Goal: Task Accomplishment & Management: Manage account settings

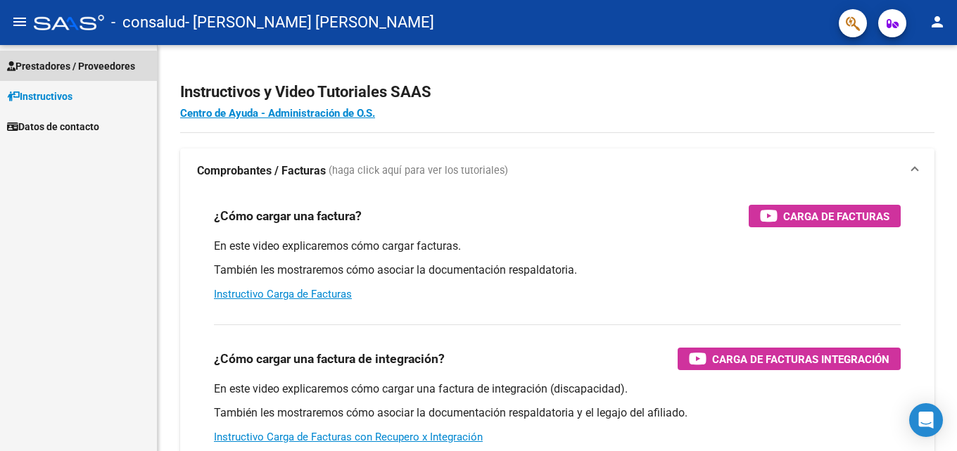
click at [69, 68] on span "Prestadores / Proveedores" at bounding box center [71, 65] width 128 height 15
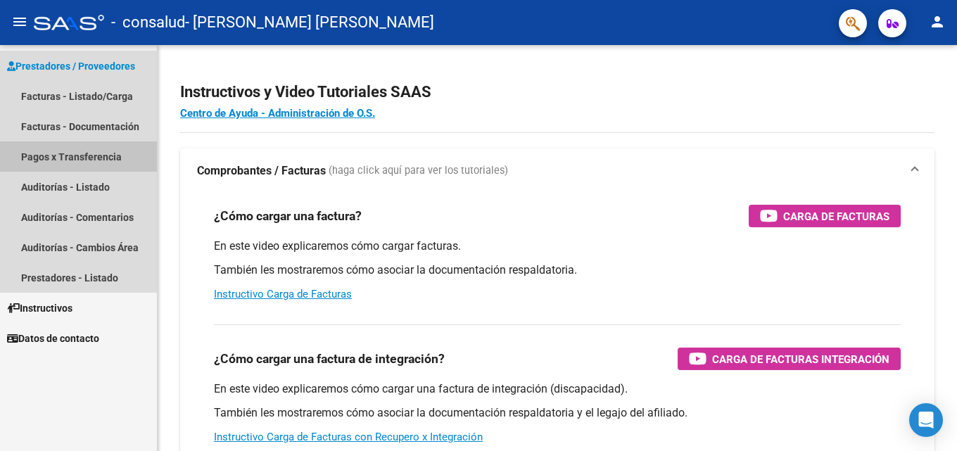
click at [101, 158] on link "Pagos x Transferencia" at bounding box center [78, 156] width 157 height 30
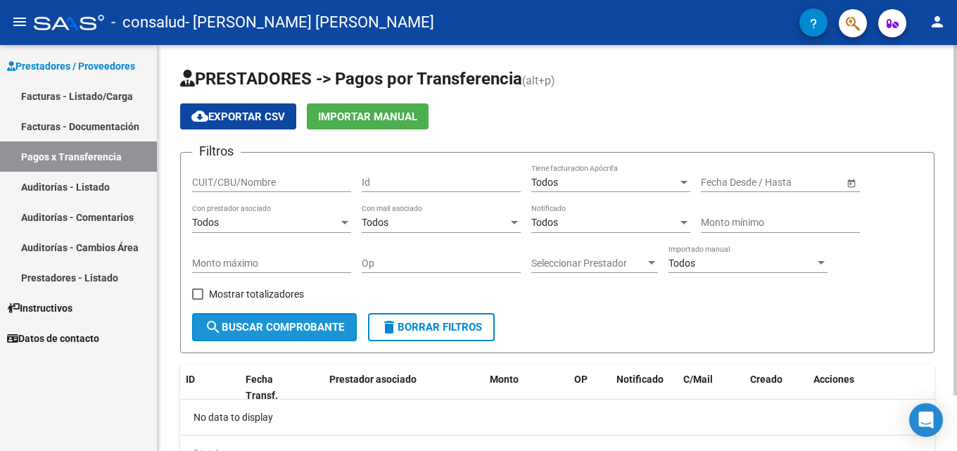
click at [317, 320] on button "search Buscar Comprobante" at bounding box center [274, 327] width 165 height 28
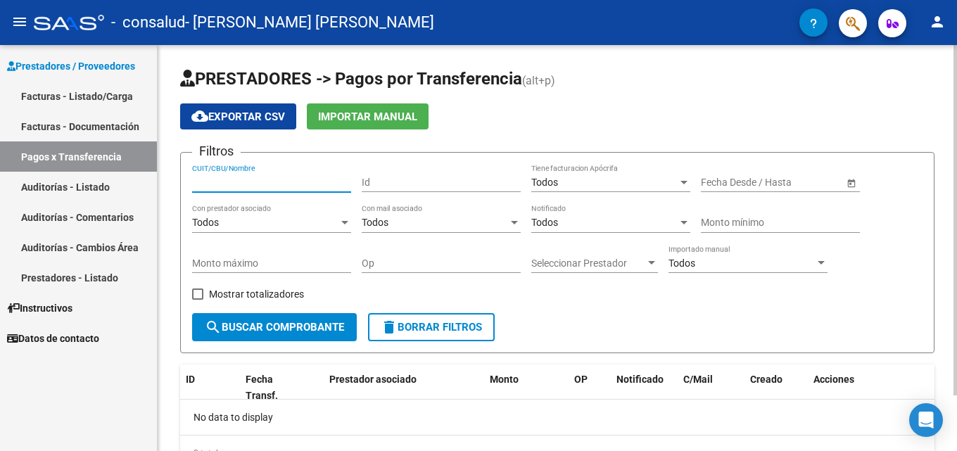
click at [286, 179] on input "CUIT/CBU/Nombre" at bounding box center [271, 183] width 159 height 12
click at [277, 227] on div "Todos" at bounding box center [265, 223] width 146 height 12
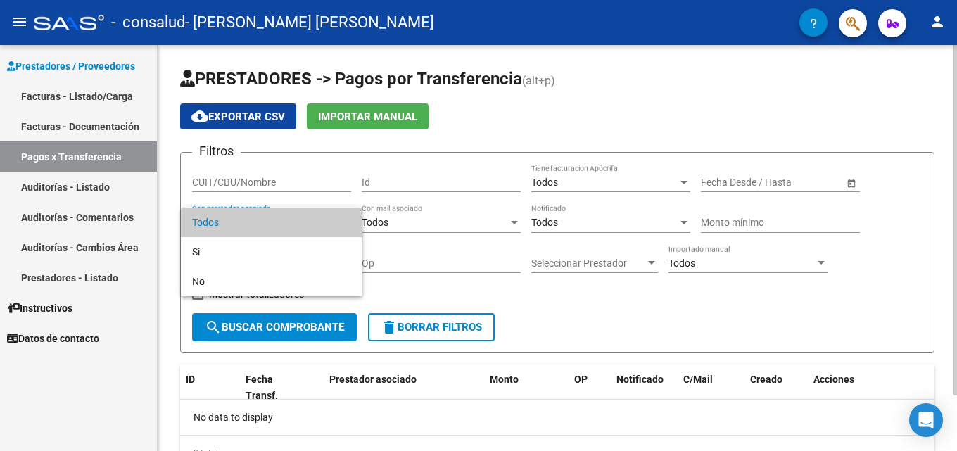
click at [277, 227] on span "Todos" at bounding box center [271, 223] width 159 height 30
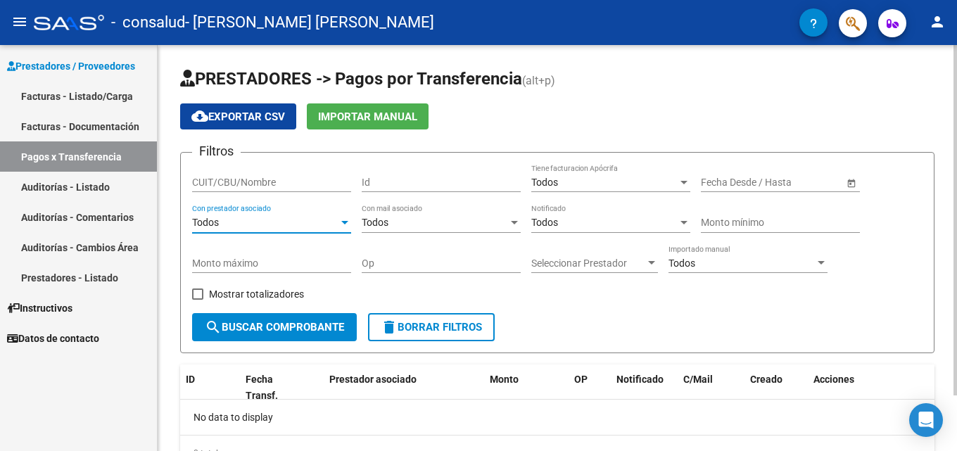
click at [397, 224] on div "Todos" at bounding box center [435, 223] width 146 height 12
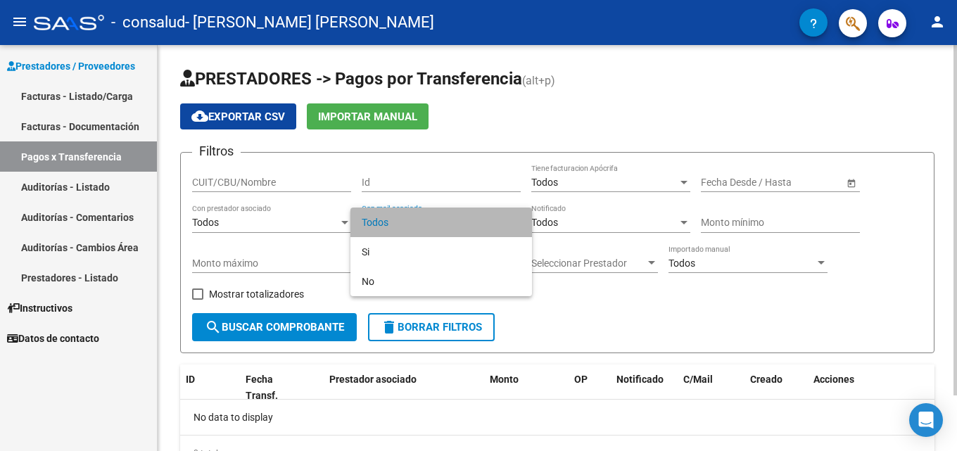
click at [397, 224] on span "Todos" at bounding box center [441, 223] width 159 height 30
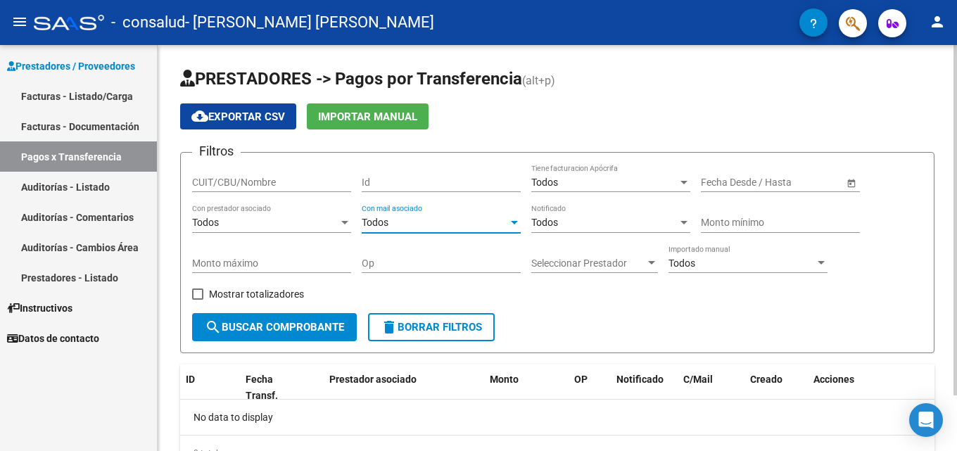
scroll to position [65, 0]
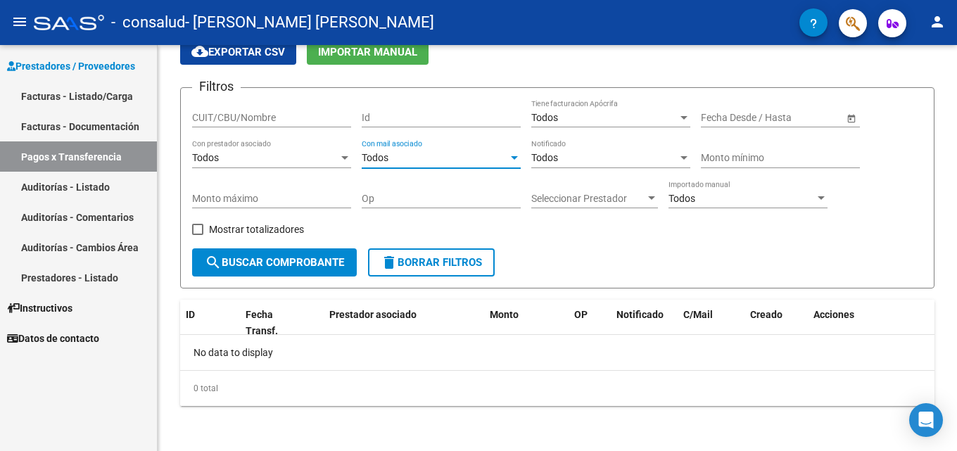
click at [63, 192] on link "Auditorías - Listado" at bounding box center [78, 187] width 157 height 30
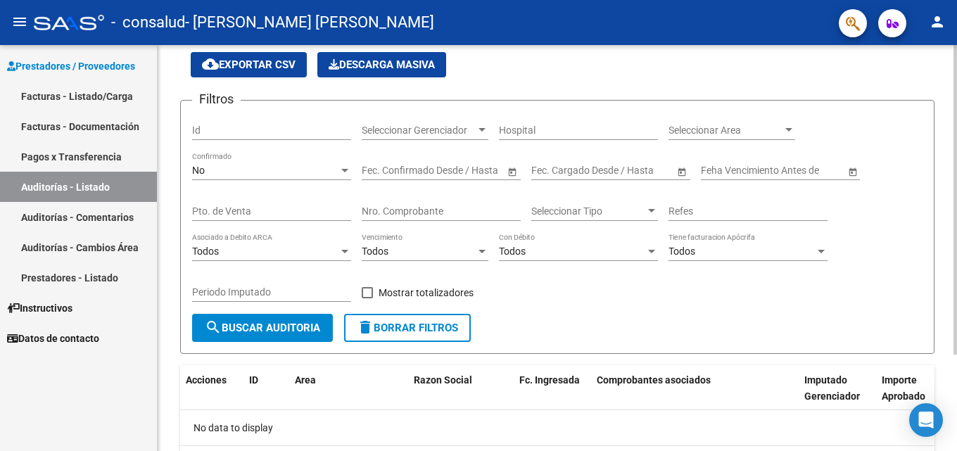
scroll to position [127, 0]
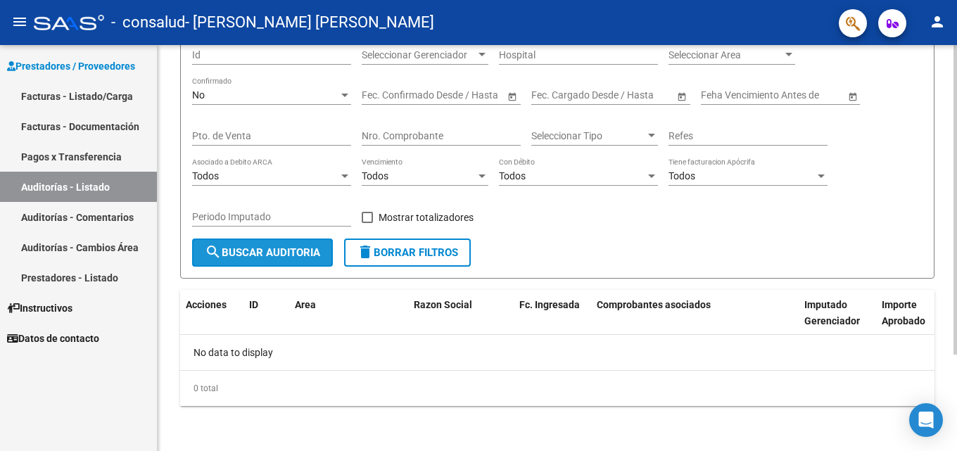
click at [261, 255] on span "search Buscar Auditoria" at bounding box center [262, 252] width 115 height 13
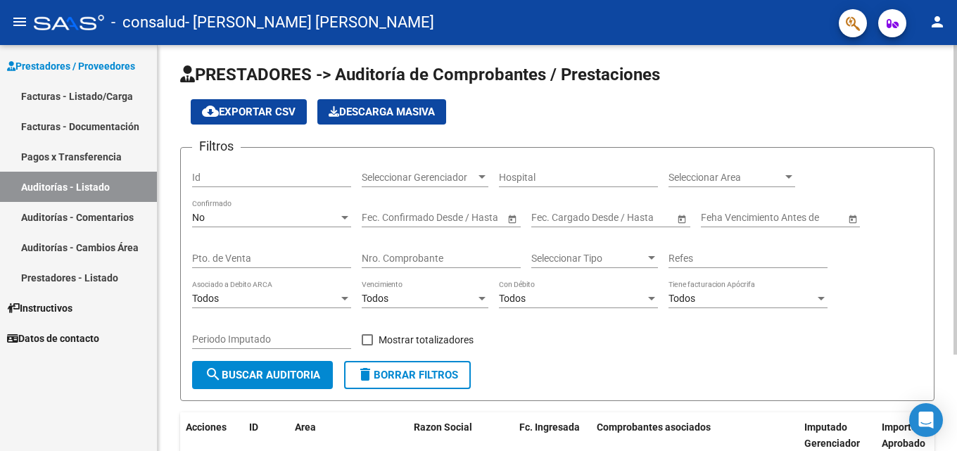
scroll to position [0, 0]
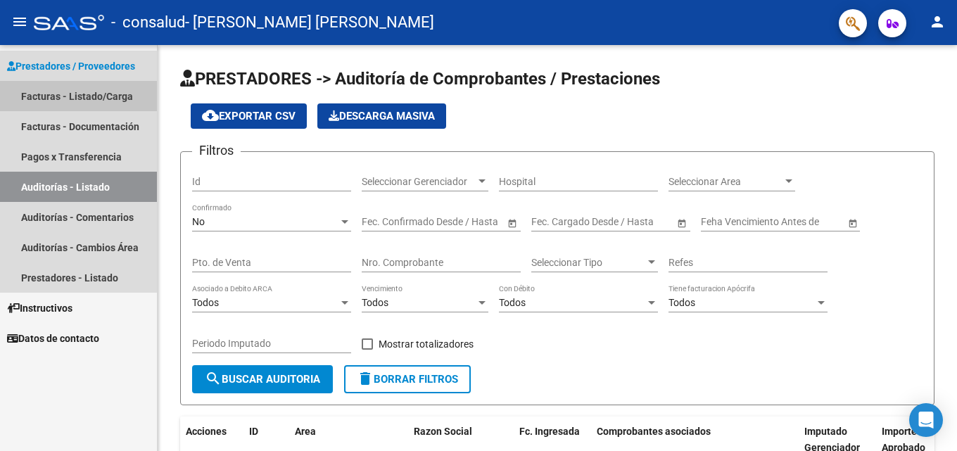
click at [99, 100] on link "Facturas - Listado/Carga" at bounding box center [78, 96] width 157 height 30
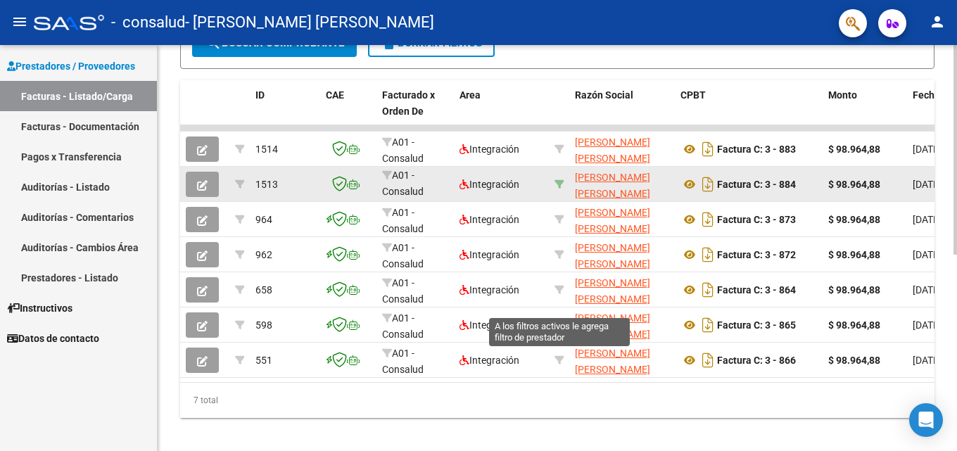
scroll to position [381, 0]
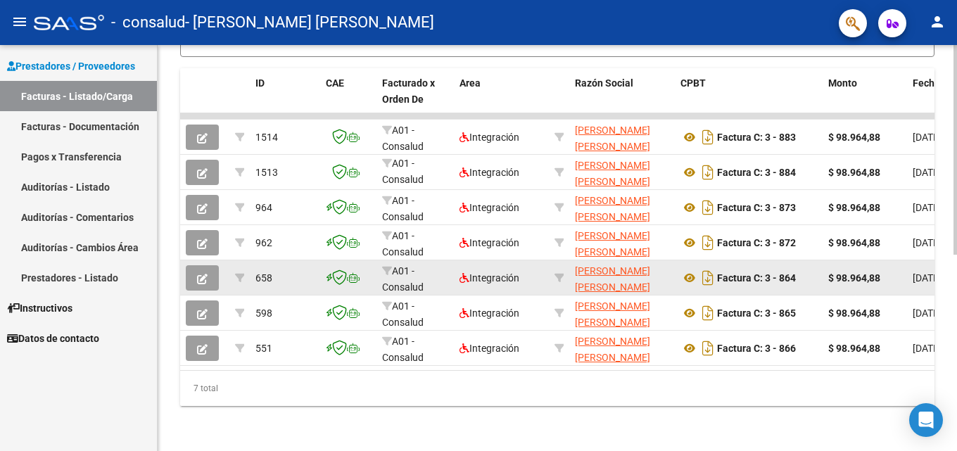
click at [856, 272] on strong "$ 98.964,88" at bounding box center [854, 277] width 52 height 11
click at [201, 273] on button "button" at bounding box center [202, 277] width 33 height 25
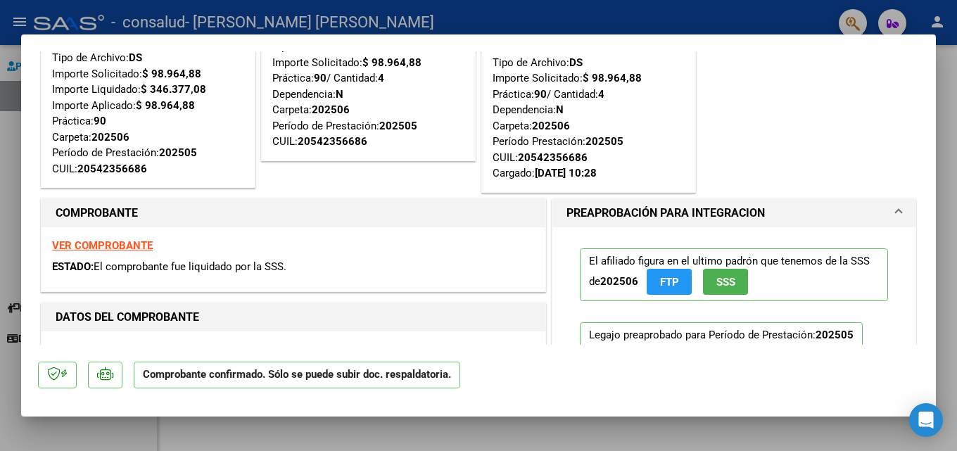
scroll to position [0, 0]
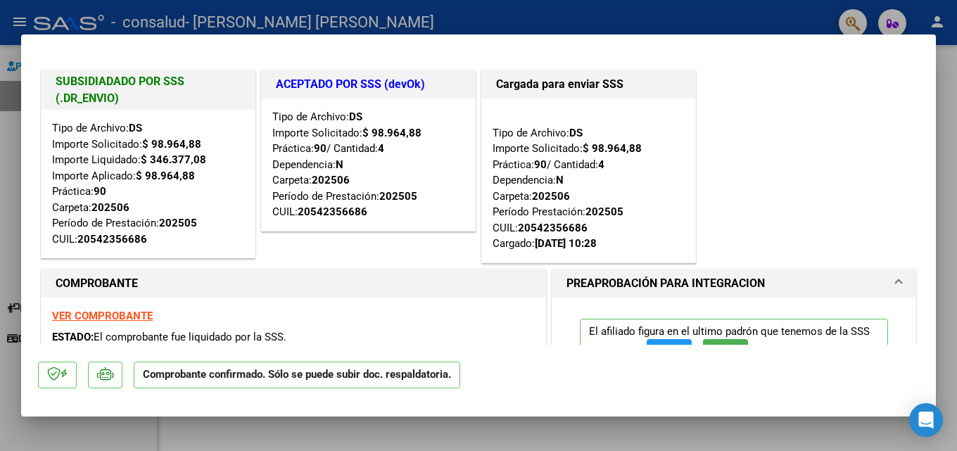
click at [201, 341] on span "El comprobante fue liquidado por la SSS." at bounding box center [190, 337] width 193 height 13
click at [289, 328] on div "VER COMPROBANTE ESTADO: El comprobante fue liquidado por la SSS." at bounding box center [294, 330] width 504 height 64
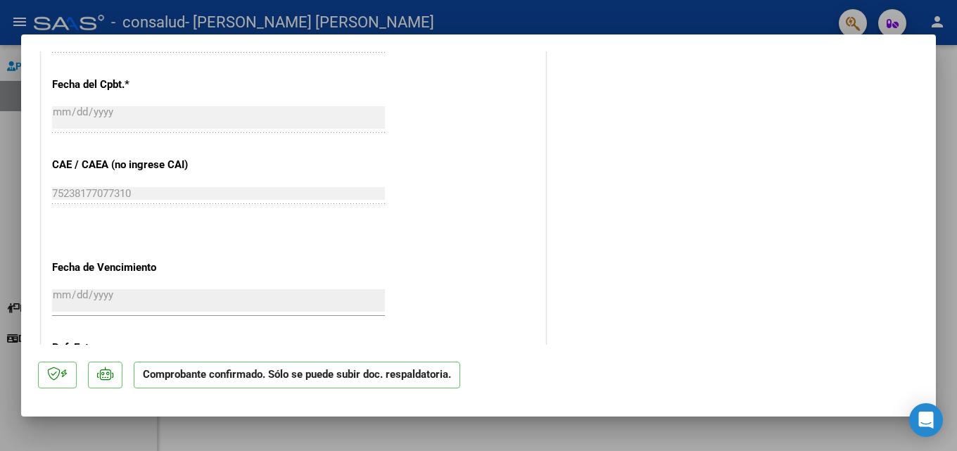
scroll to position [815, 0]
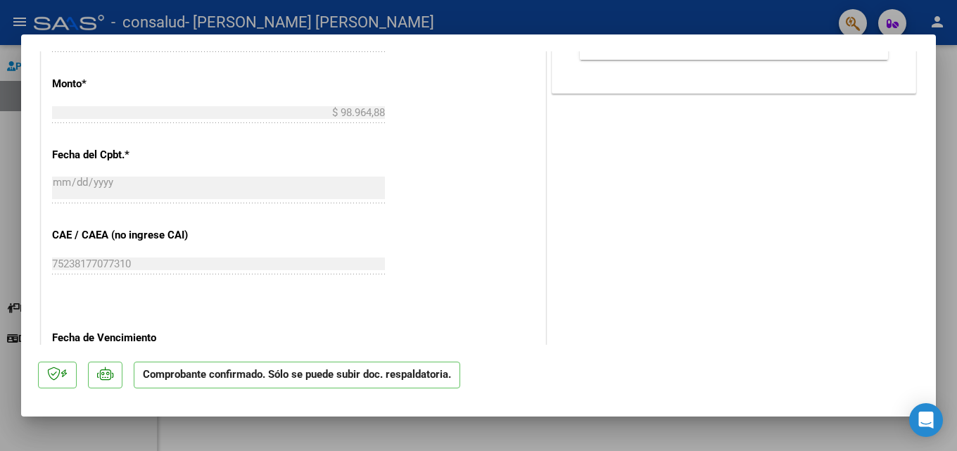
click at [0, 108] on div at bounding box center [478, 225] width 957 height 451
type input "$ 0,00"
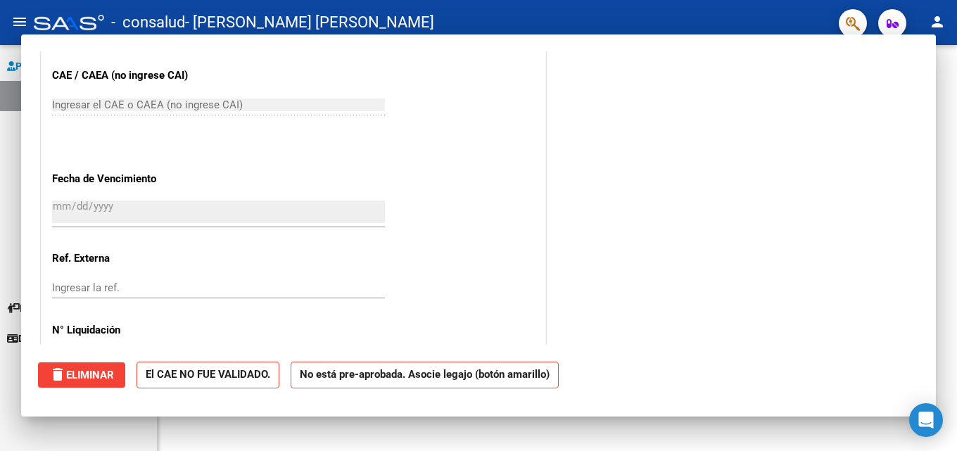
scroll to position [0, 0]
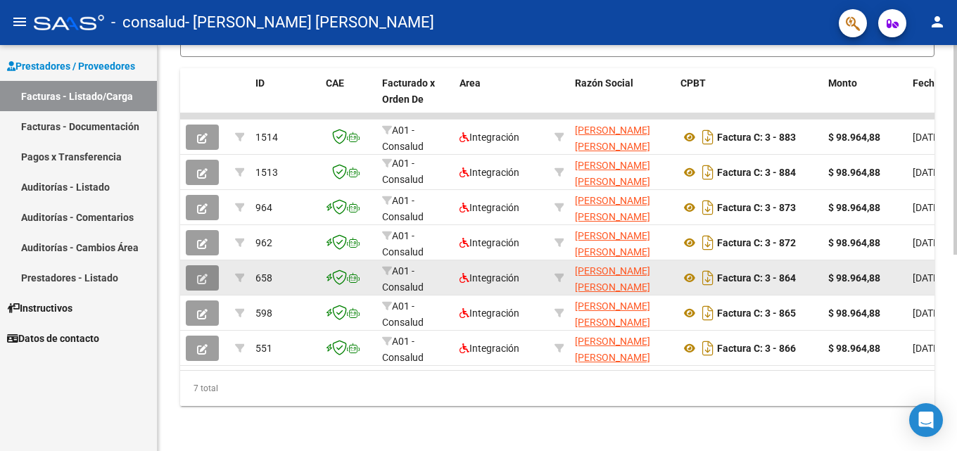
click at [197, 274] on icon "button" at bounding box center [202, 279] width 11 height 11
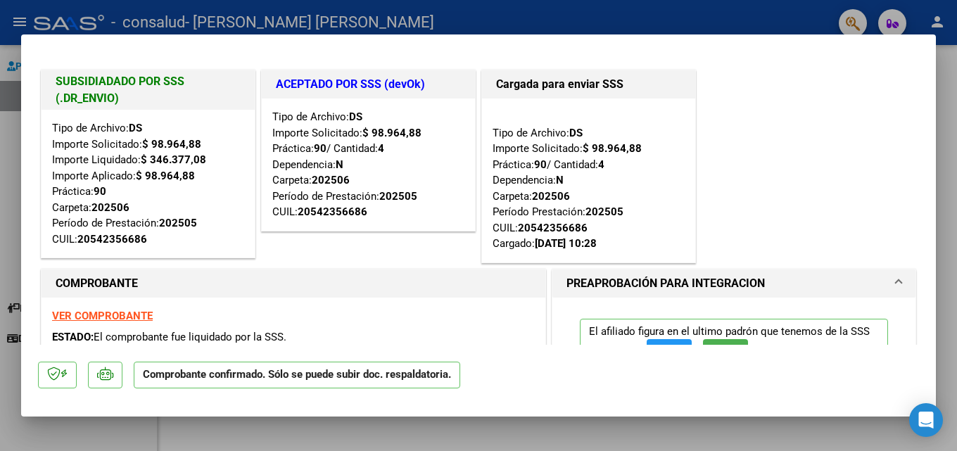
click at [672, 19] on div at bounding box center [478, 225] width 957 height 451
type input "$ 0,00"
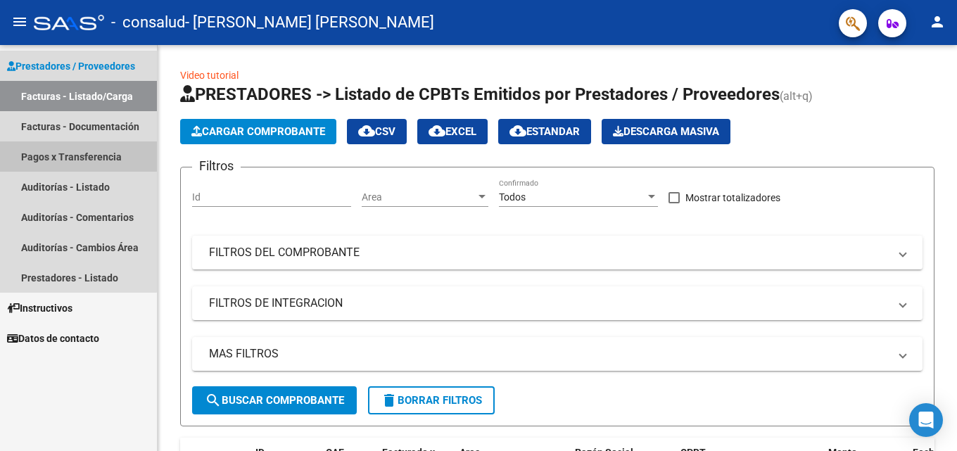
click at [75, 147] on link "Pagos x Transferencia" at bounding box center [78, 156] width 157 height 30
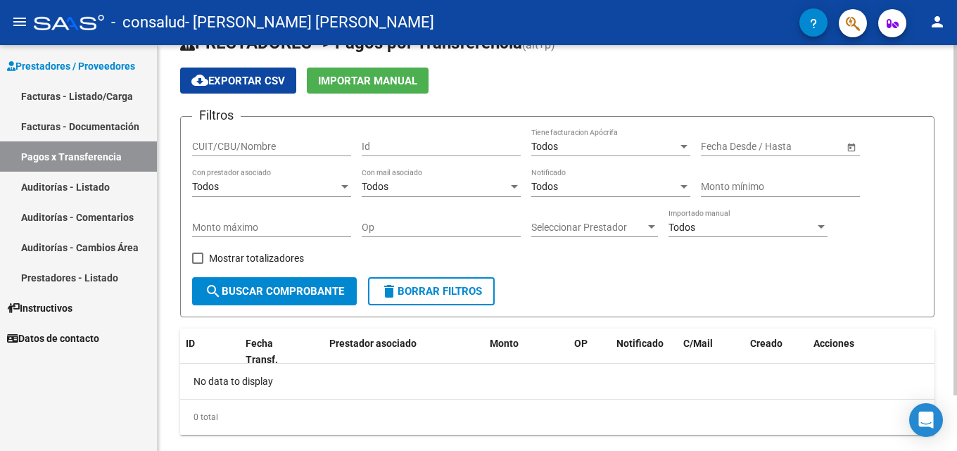
scroll to position [65, 0]
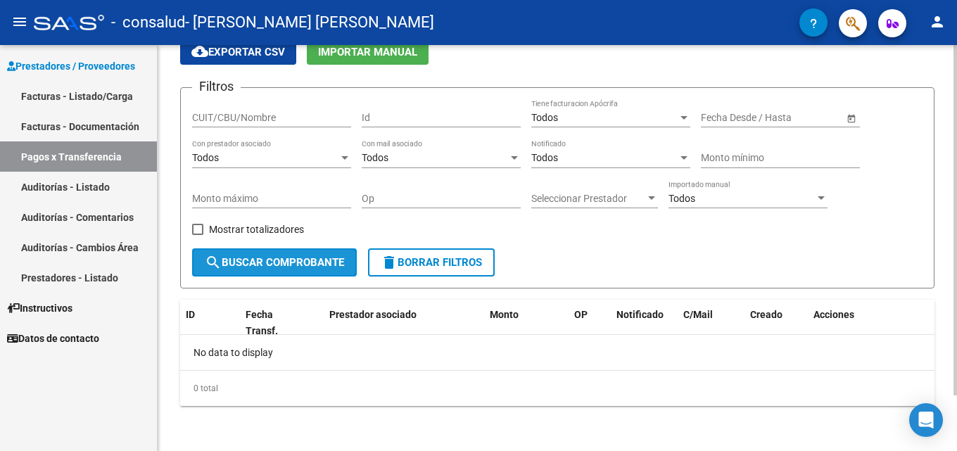
click at [301, 269] on span "search Buscar Comprobante" at bounding box center [274, 262] width 139 height 13
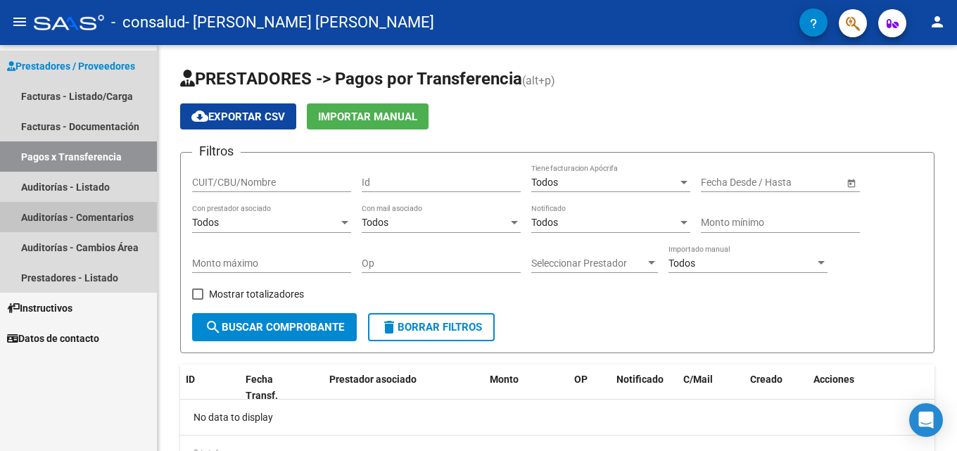
click at [84, 209] on link "Auditorías - Comentarios" at bounding box center [78, 217] width 157 height 30
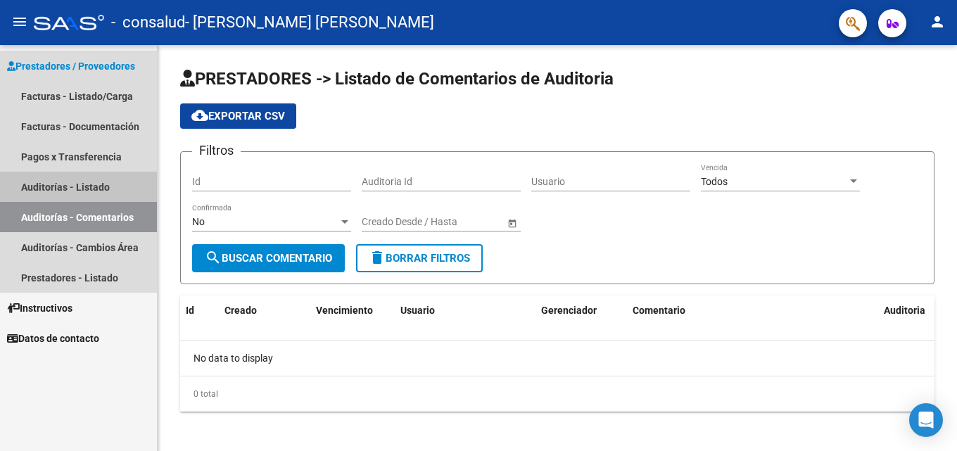
click at [89, 182] on link "Auditorías - Listado" at bounding box center [78, 187] width 157 height 30
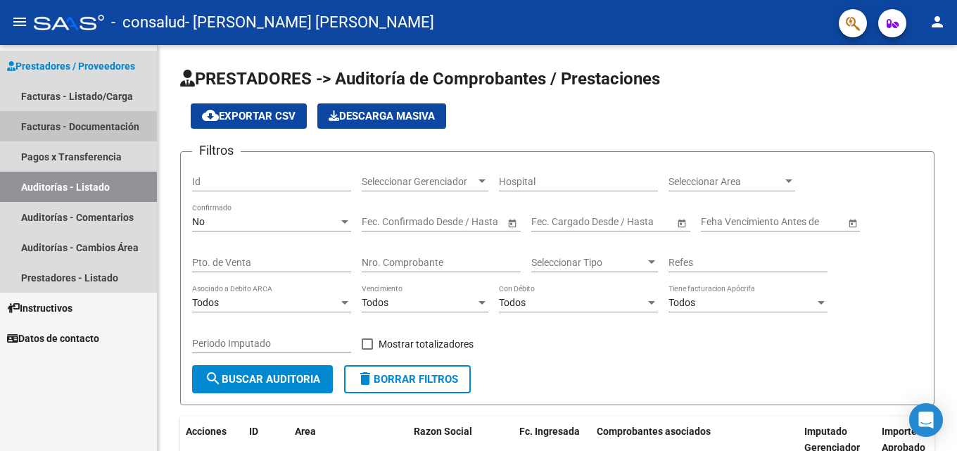
click at [97, 127] on link "Facturas - Documentación" at bounding box center [78, 126] width 157 height 30
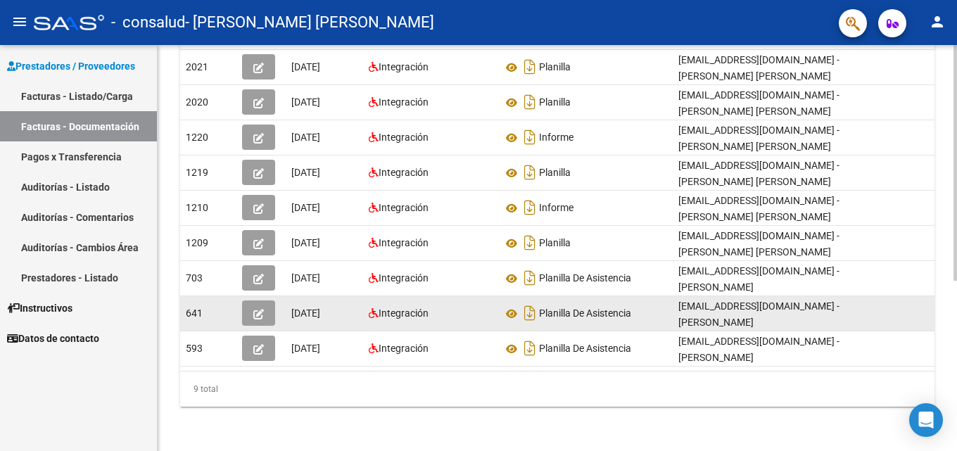
scroll to position [293, 0]
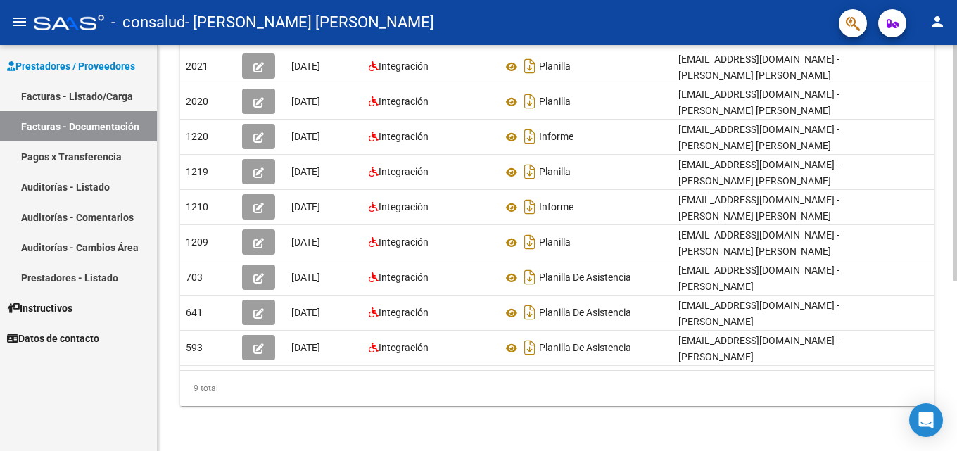
drag, startPoint x: 808, startPoint y: 357, endPoint x: 786, endPoint y: 368, distance: 24.9
click at [794, 365] on datatable-body "2021 [DATE] Integración Planilla [EMAIL_ADDRESS][DOMAIN_NAME] - [PERSON_NAME] […" at bounding box center [557, 209] width 754 height 321
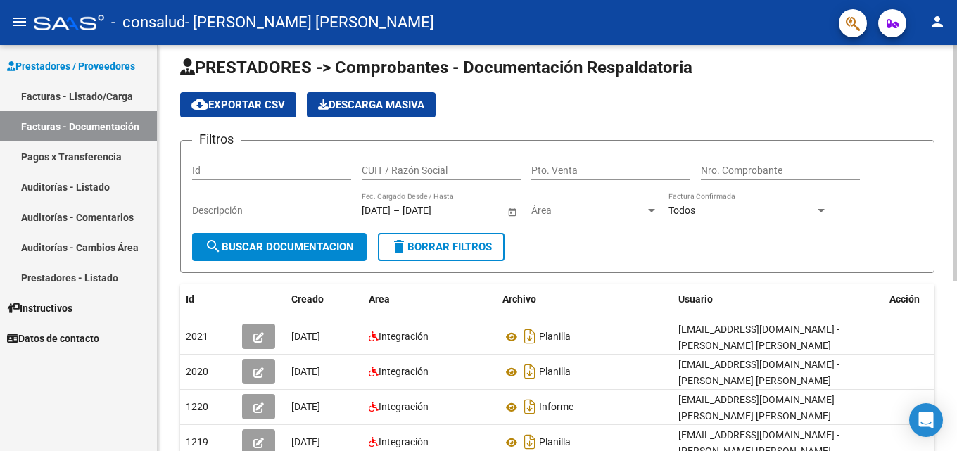
scroll to position [0, 0]
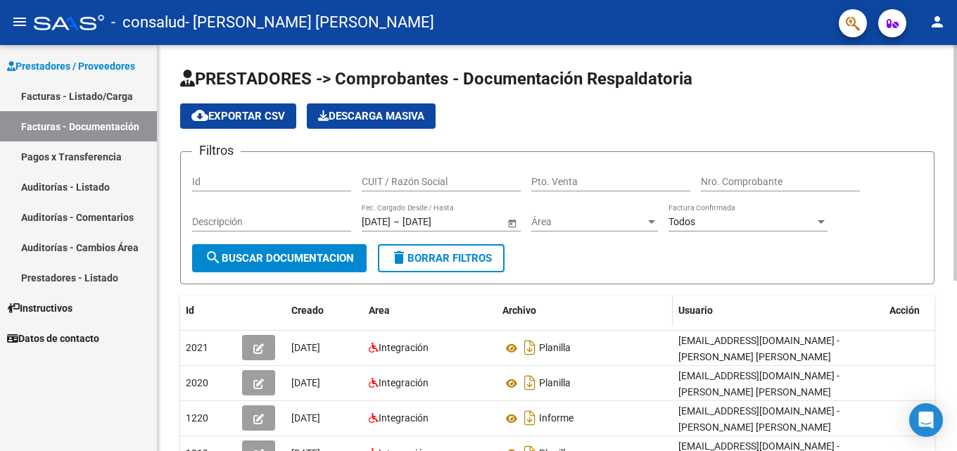
click at [516, 309] on span "Archivo" at bounding box center [519, 310] width 34 height 11
click at [305, 305] on span "Creado" at bounding box center [307, 310] width 32 height 11
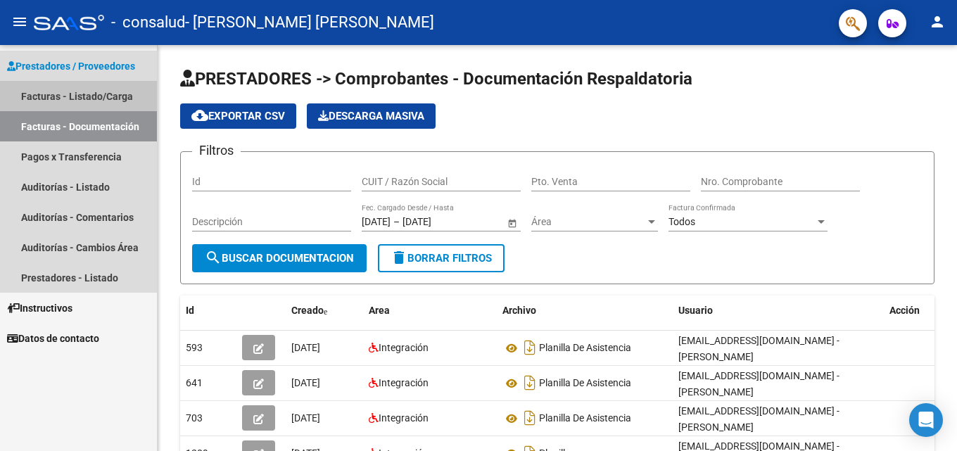
click at [80, 94] on link "Facturas - Listado/Carga" at bounding box center [78, 96] width 157 height 30
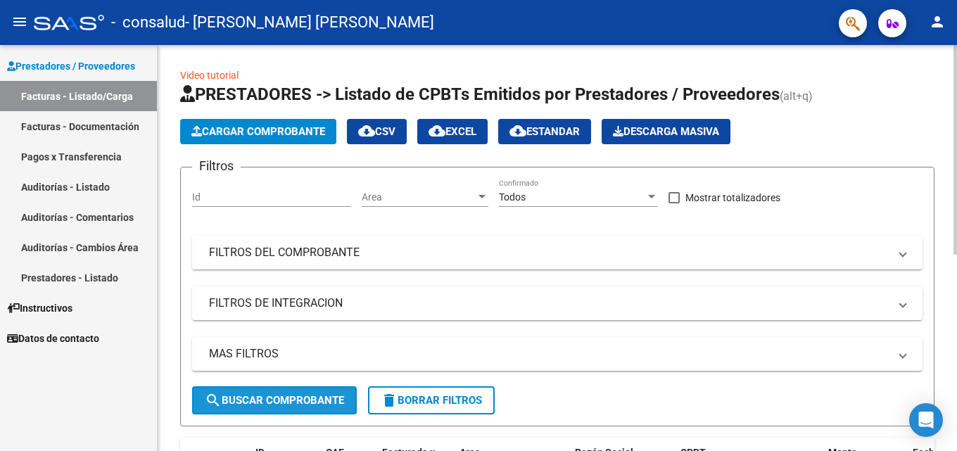
click at [318, 411] on button "search Buscar Comprobante" at bounding box center [274, 400] width 165 height 28
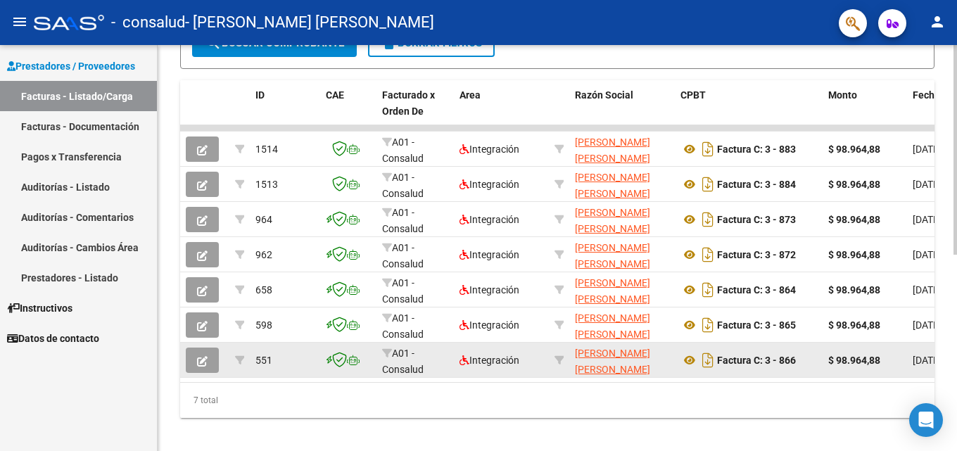
scroll to position [381, 0]
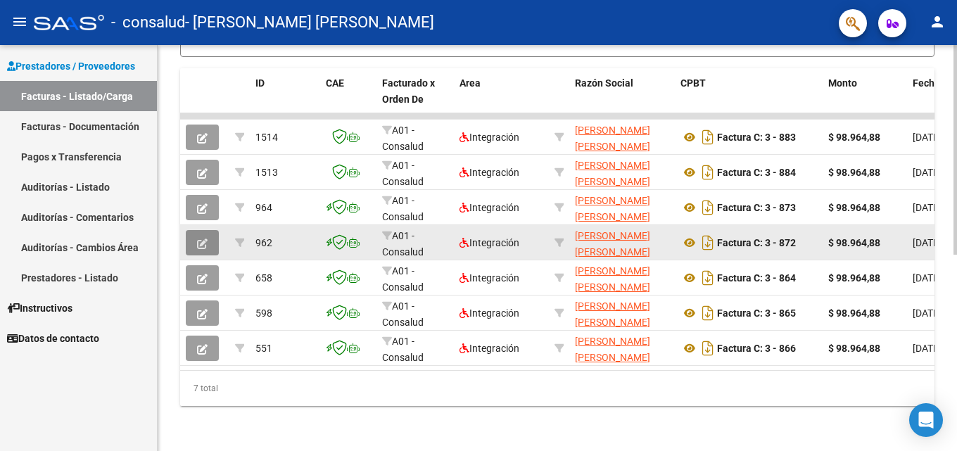
click at [197, 239] on button "button" at bounding box center [202, 242] width 33 height 25
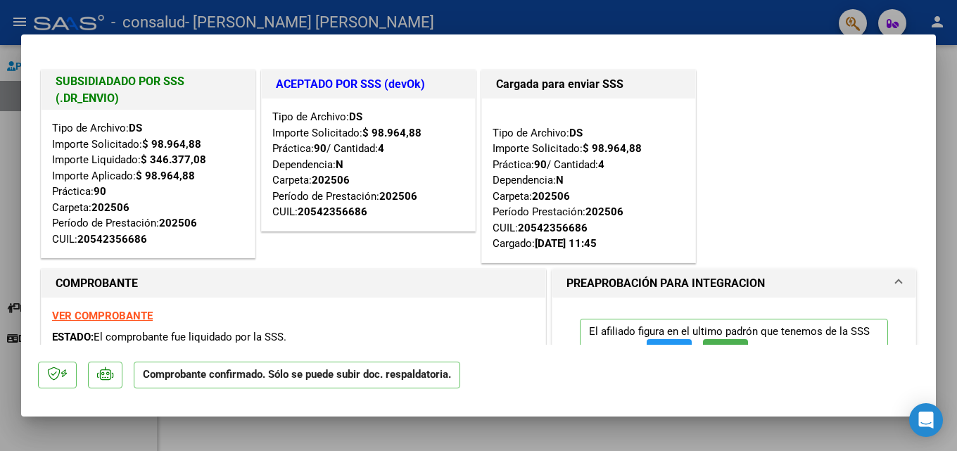
click at [15, 11] on div at bounding box center [478, 225] width 957 height 451
type input "$ 0,00"
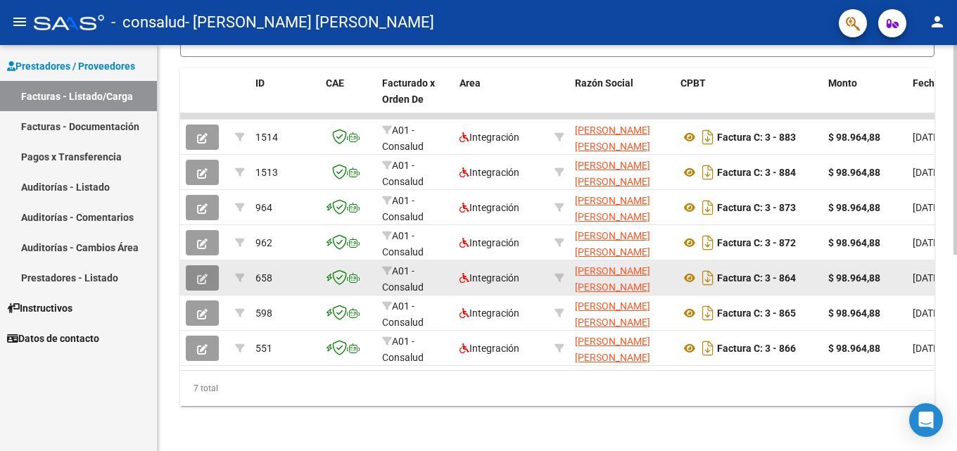
click at [195, 265] on button "button" at bounding box center [202, 277] width 33 height 25
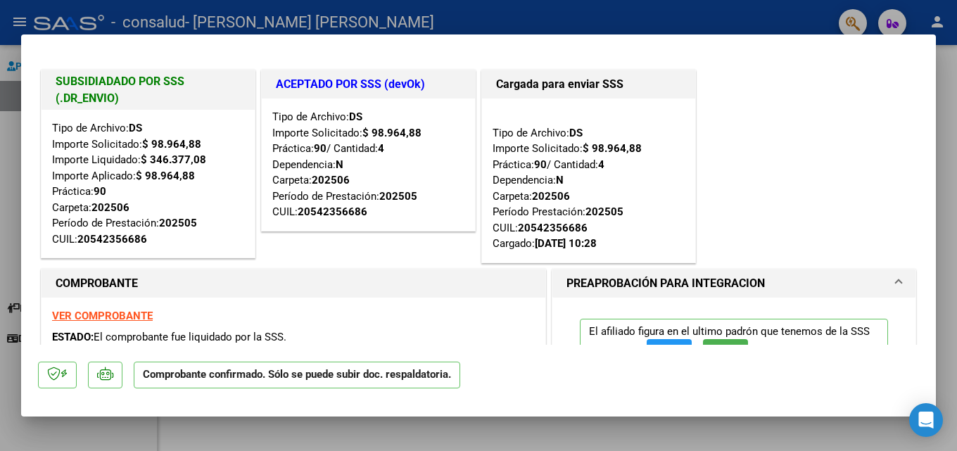
click at [0, 94] on div at bounding box center [478, 225] width 957 height 451
type input "$ 0,00"
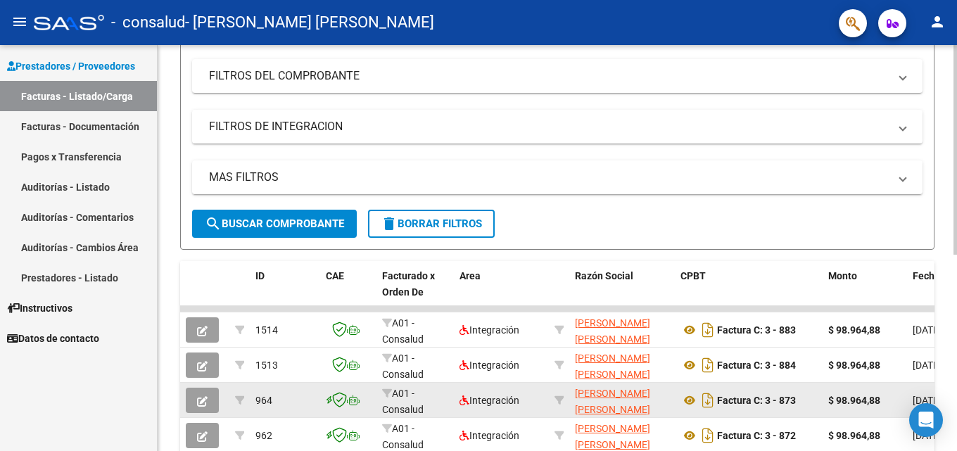
scroll to position [170, 0]
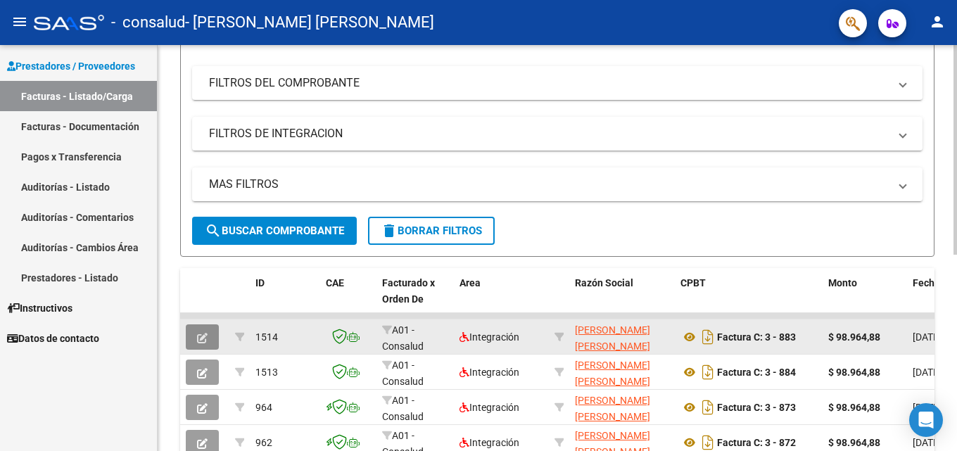
click at [206, 338] on icon "button" at bounding box center [202, 338] width 11 height 11
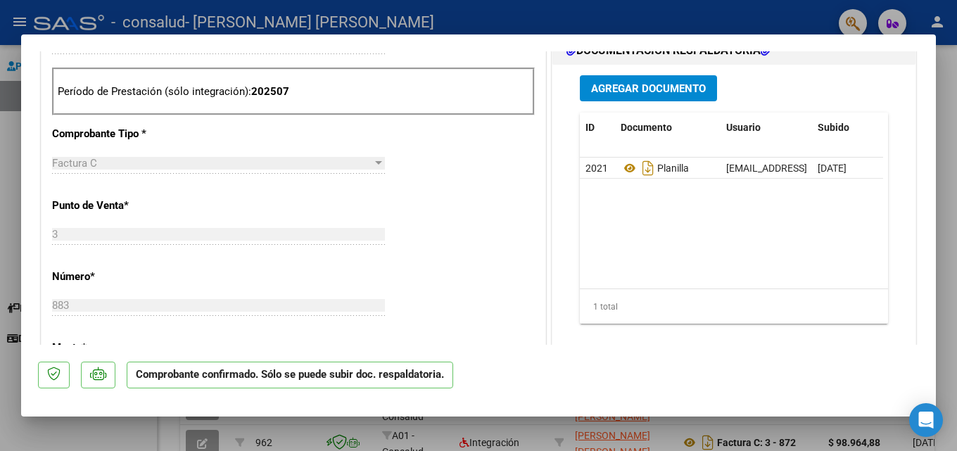
scroll to position [0, 0]
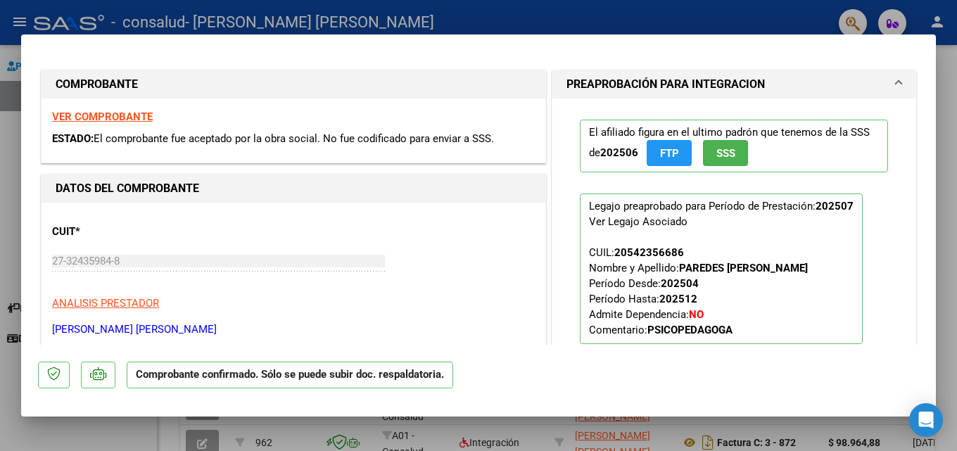
click at [8, 184] on div at bounding box center [478, 225] width 957 height 451
type input "$ 0,00"
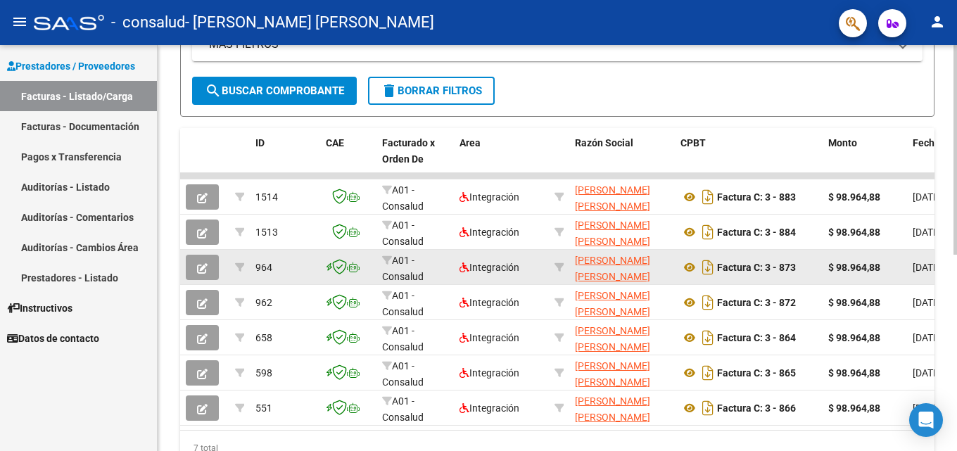
scroll to position [310, 0]
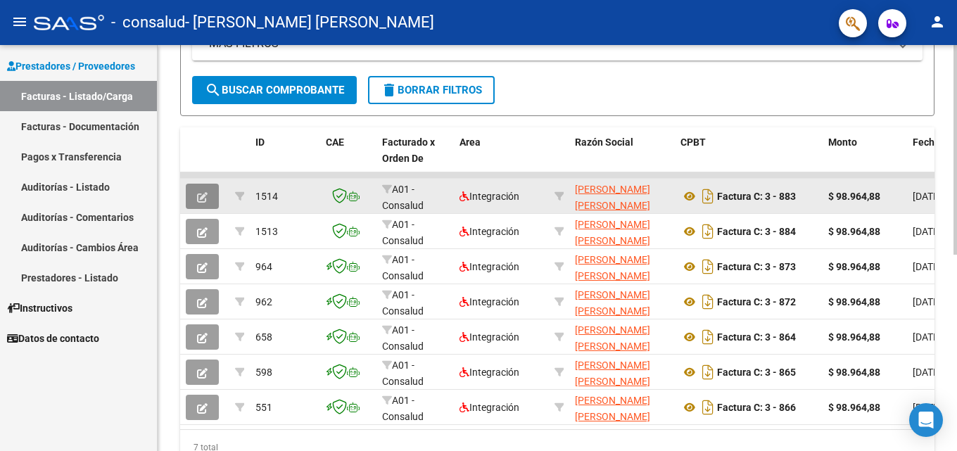
click at [198, 192] on icon "button" at bounding box center [202, 197] width 11 height 11
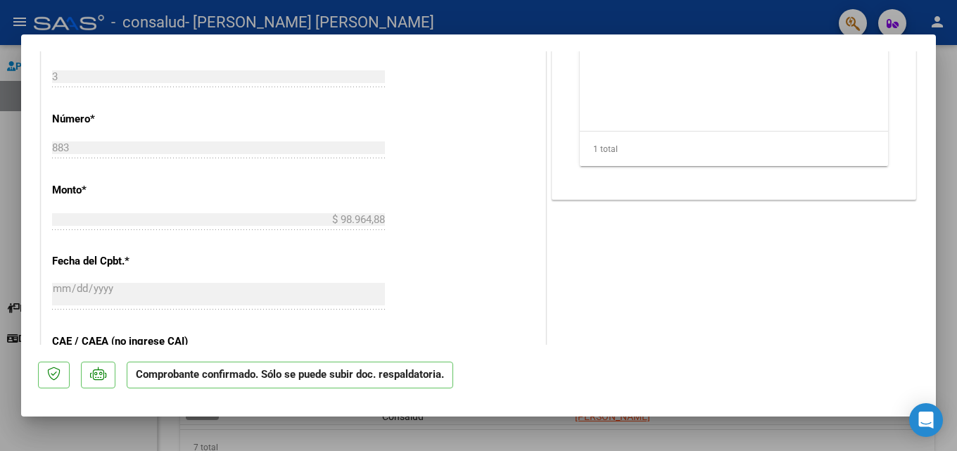
scroll to position [633, 0]
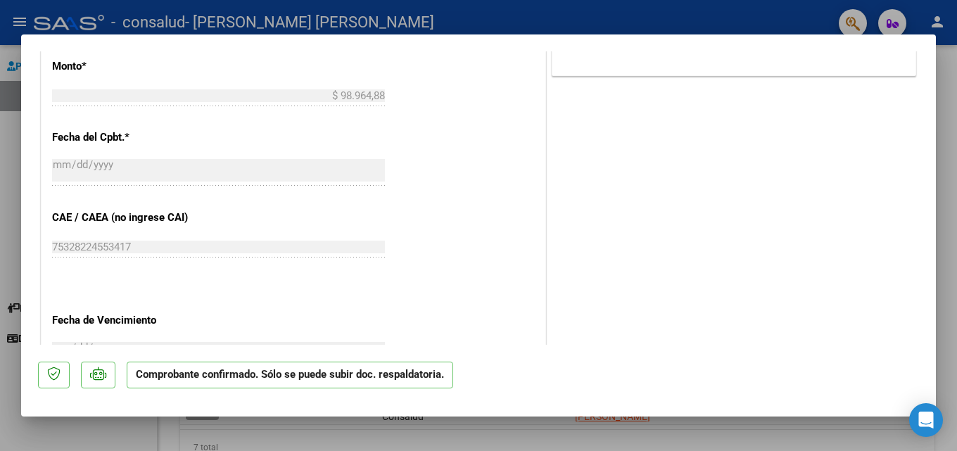
click at [1, 204] on div at bounding box center [478, 225] width 957 height 451
type input "$ 0,00"
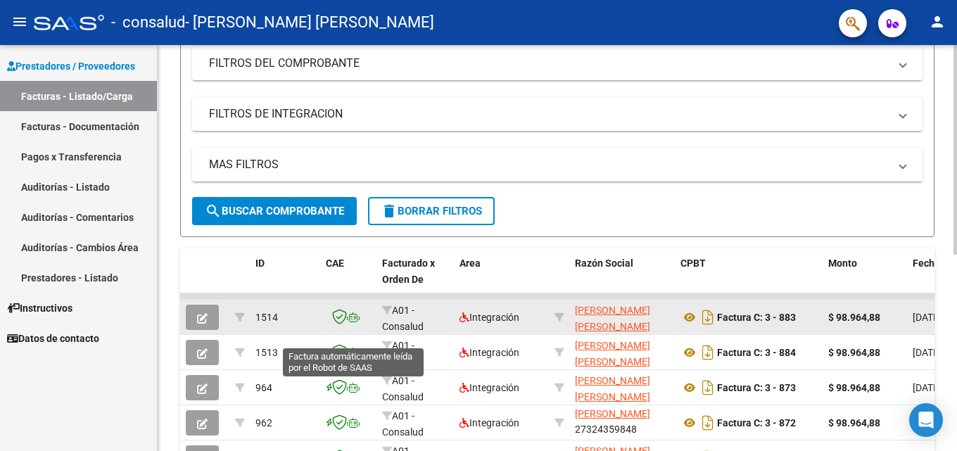
scroll to position [240, 0]
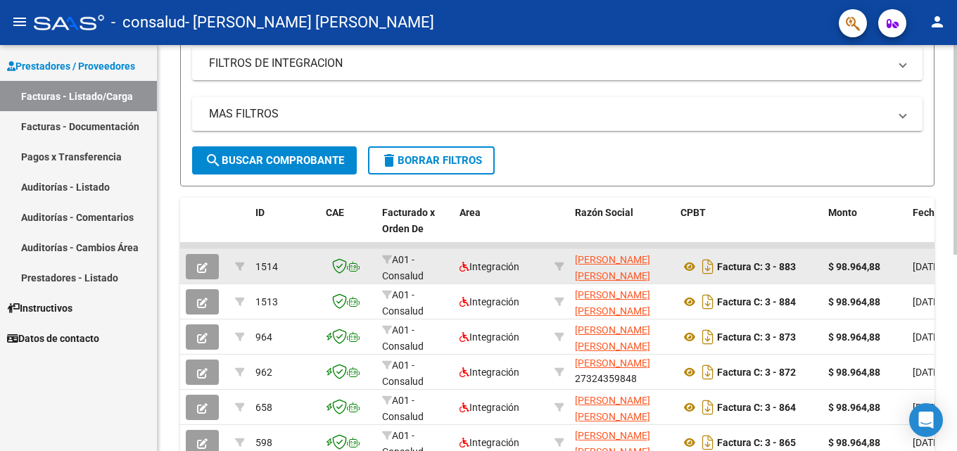
click at [205, 266] on icon "button" at bounding box center [202, 267] width 11 height 11
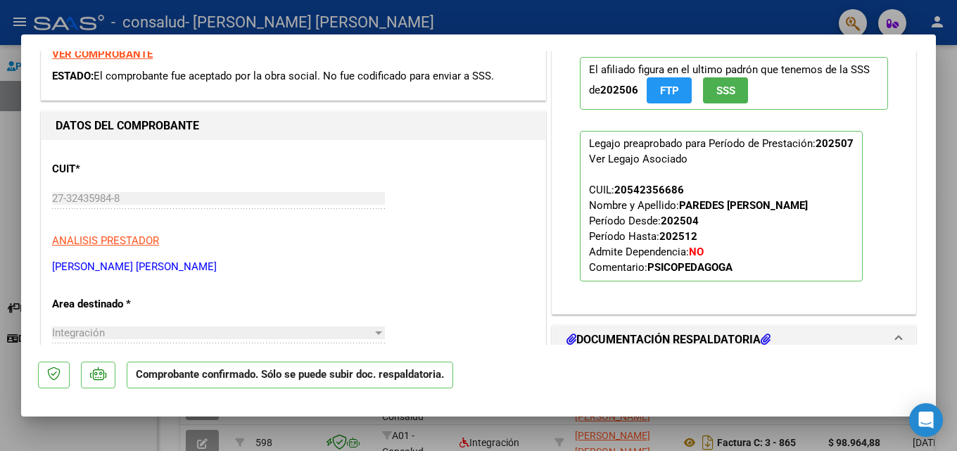
scroll to position [141, 0]
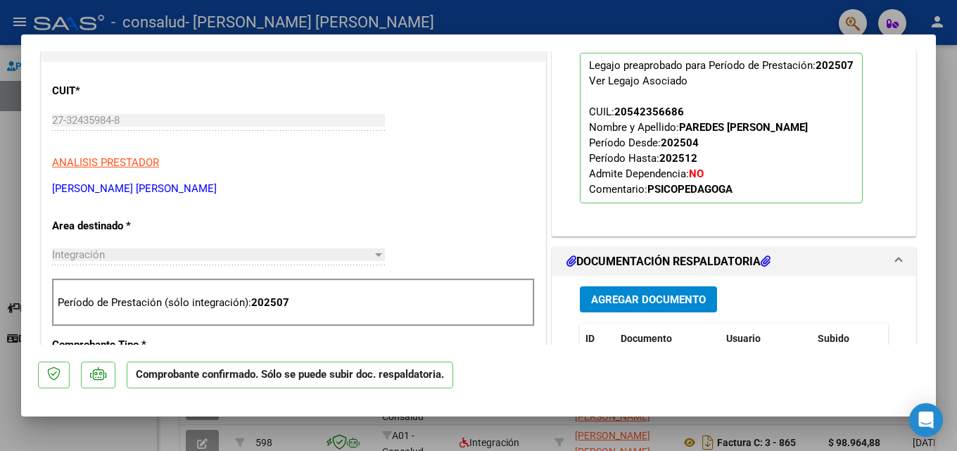
click at [0, 205] on div at bounding box center [478, 225] width 957 height 451
type input "$ 0,00"
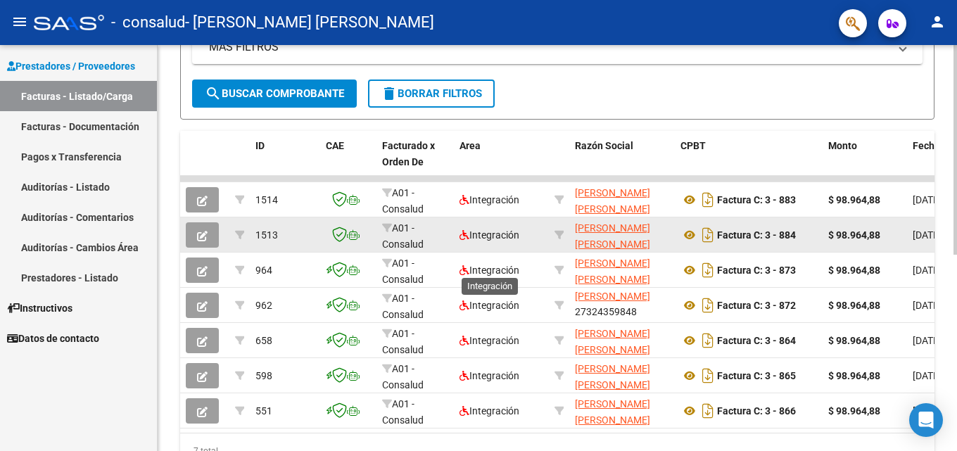
scroll to position [310, 0]
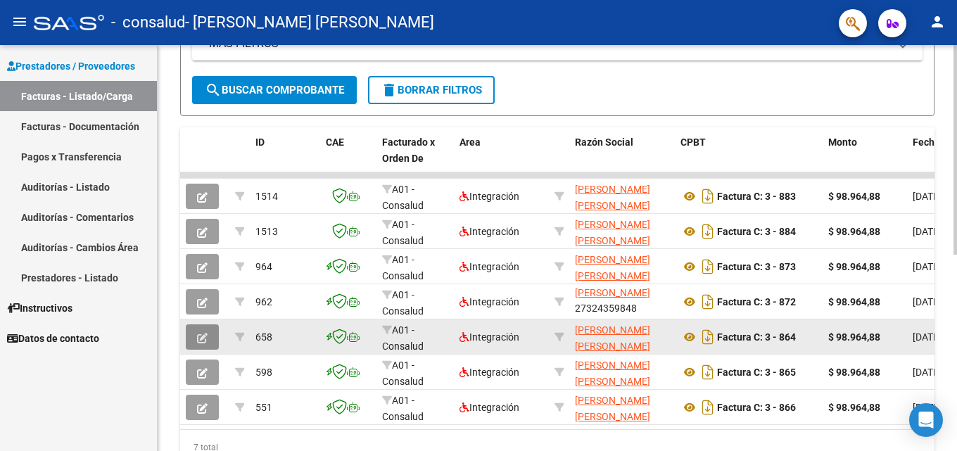
click at [201, 338] on icon "button" at bounding box center [202, 338] width 11 height 11
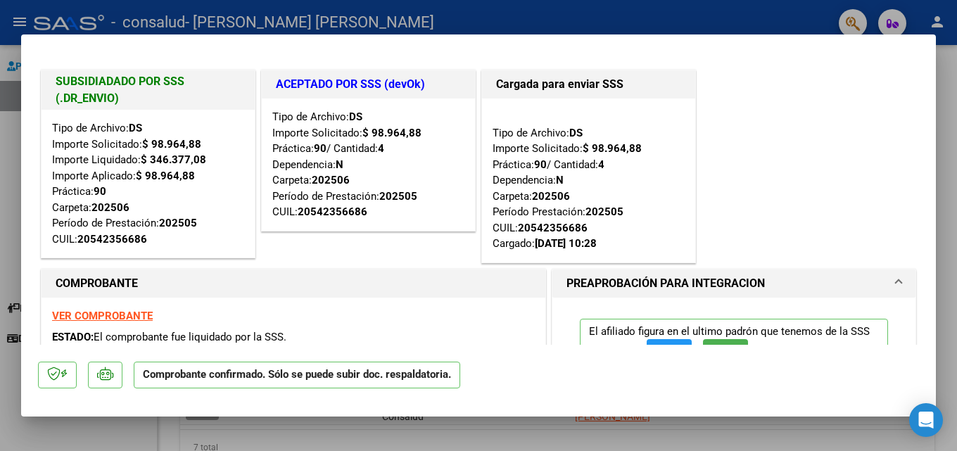
click at [946, 205] on div at bounding box center [478, 225] width 957 height 451
type input "$ 0,00"
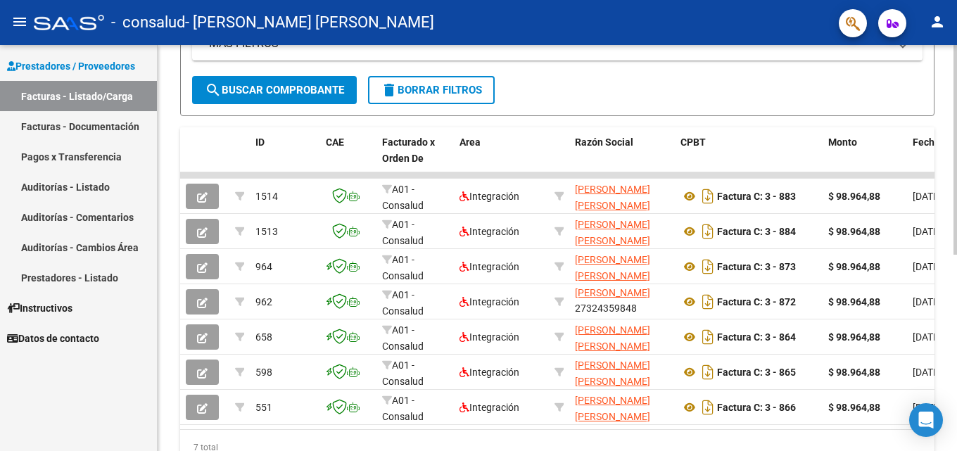
click at [944, 211] on div "Video tutorial PRESTADORES -> Listado de CPBTs Emitidos por Prestadores / Prove…" at bounding box center [557, 122] width 799 height 775
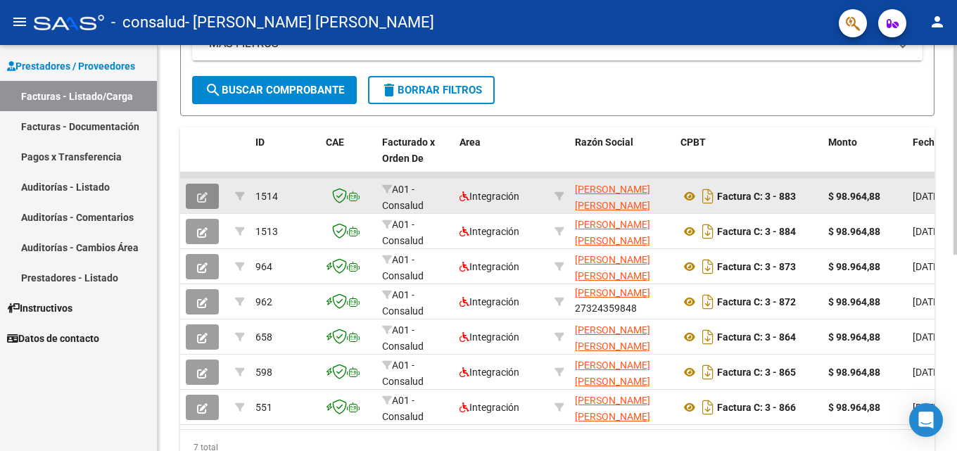
click at [196, 198] on button "button" at bounding box center [202, 196] width 33 height 25
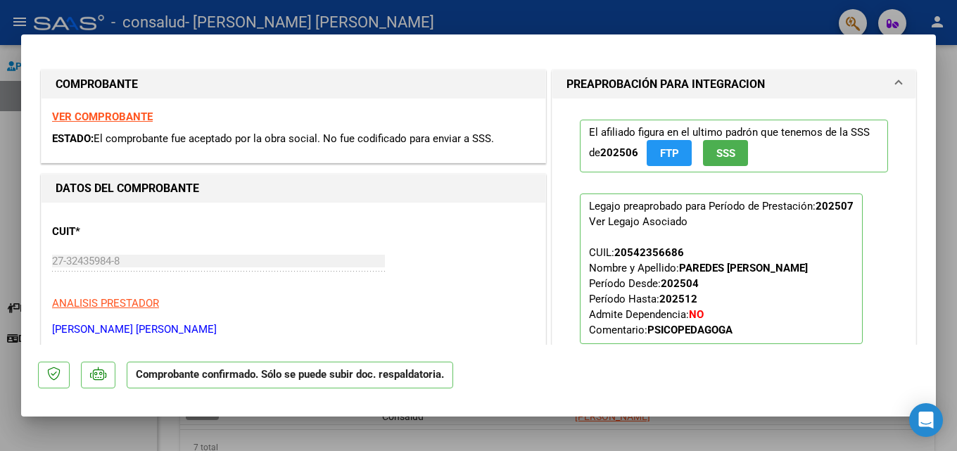
click at [946, 128] on div at bounding box center [478, 225] width 957 height 451
type input "$ 0,00"
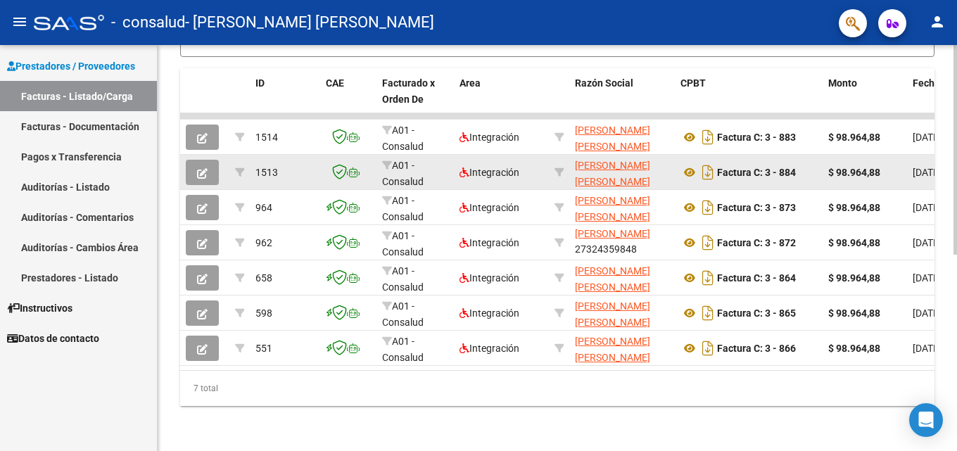
scroll to position [381, 0]
click at [203, 169] on button "button" at bounding box center [202, 172] width 33 height 25
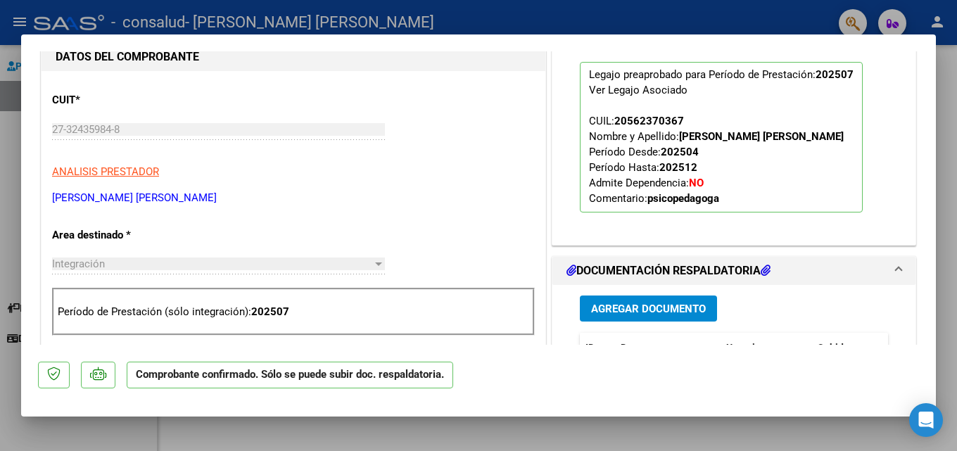
scroll to position [141, 0]
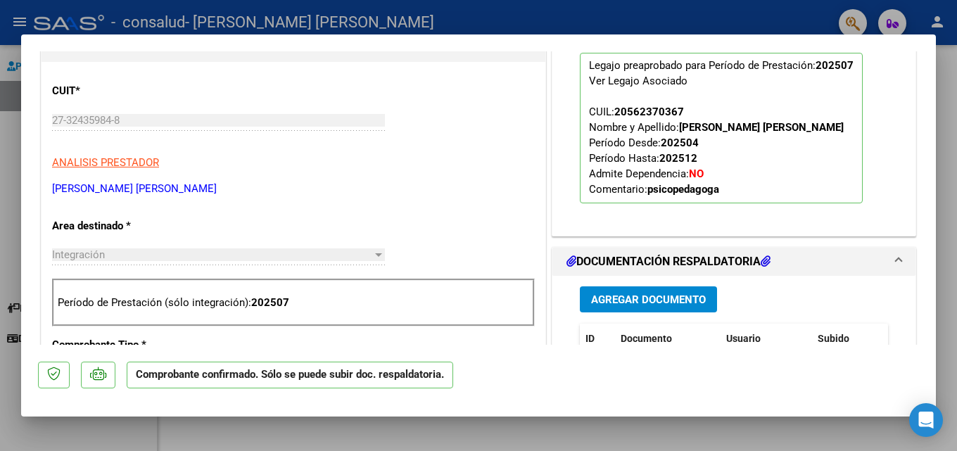
click at [939, 210] on div at bounding box center [478, 225] width 957 height 451
type input "$ 0,00"
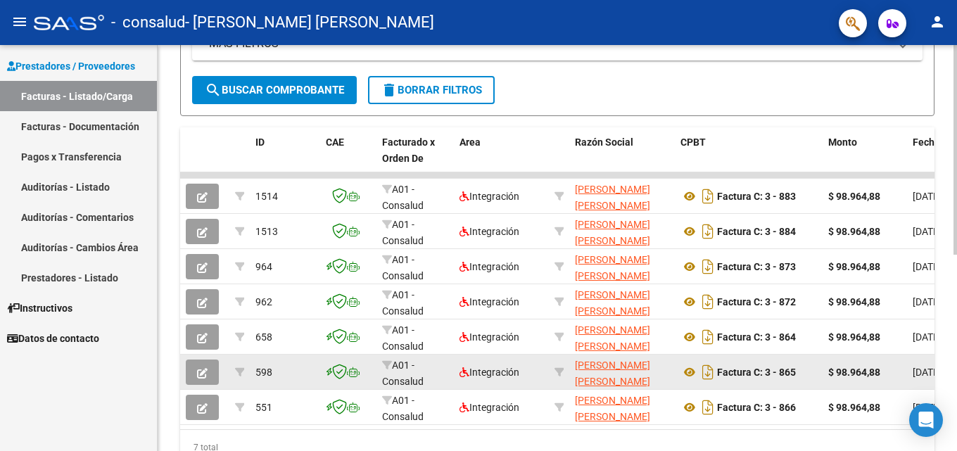
scroll to position [381, 0]
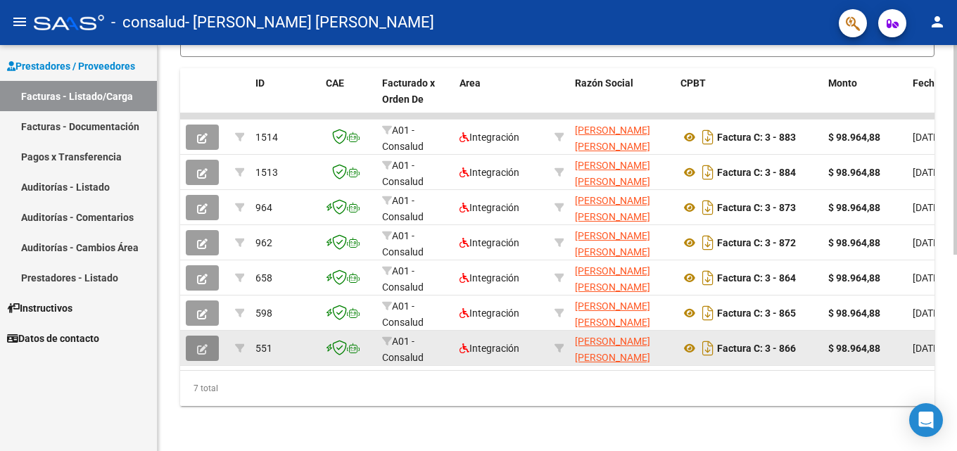
click at [200, 344] on icon "button" at bounding box center [202, 349] width 11 height 11
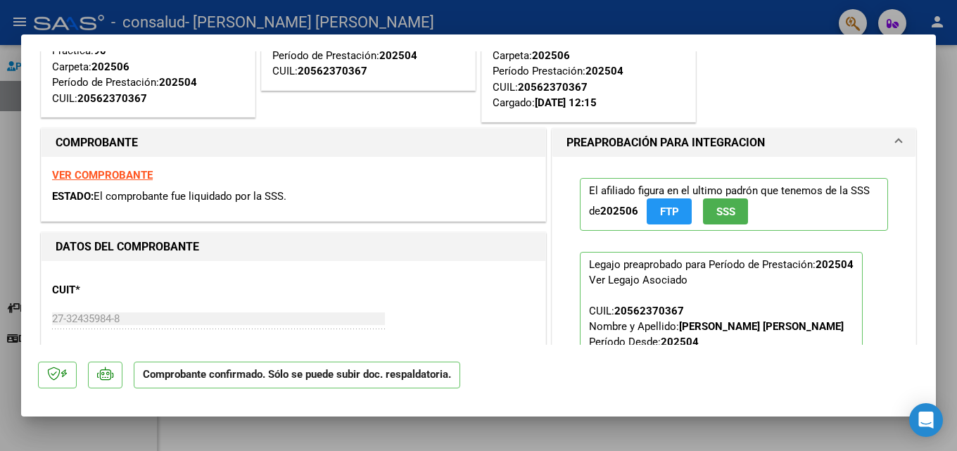
scroll to position [0, 0]
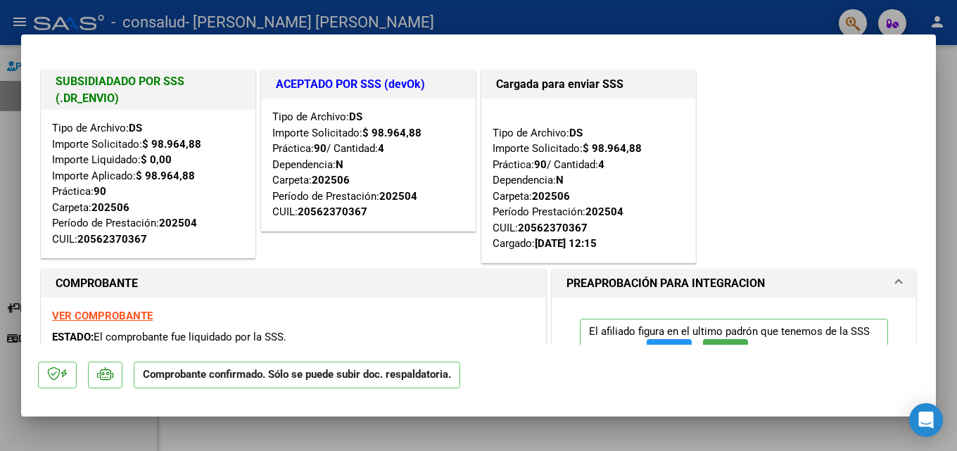
click at [712, 18] on div at bounding box center [478, 225] width 957 height 451
type input "$ 0,00"
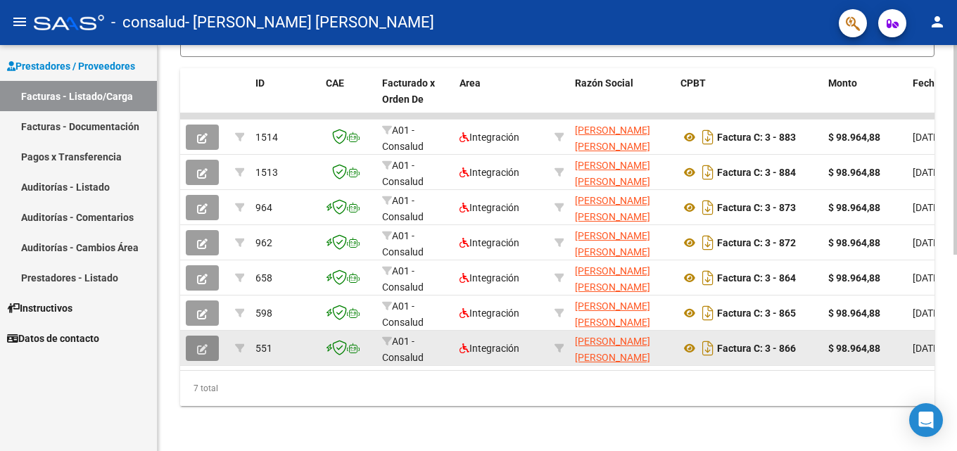
click at [205, 342] on span "button" at bounding box center [202, 348] width 11 height 13
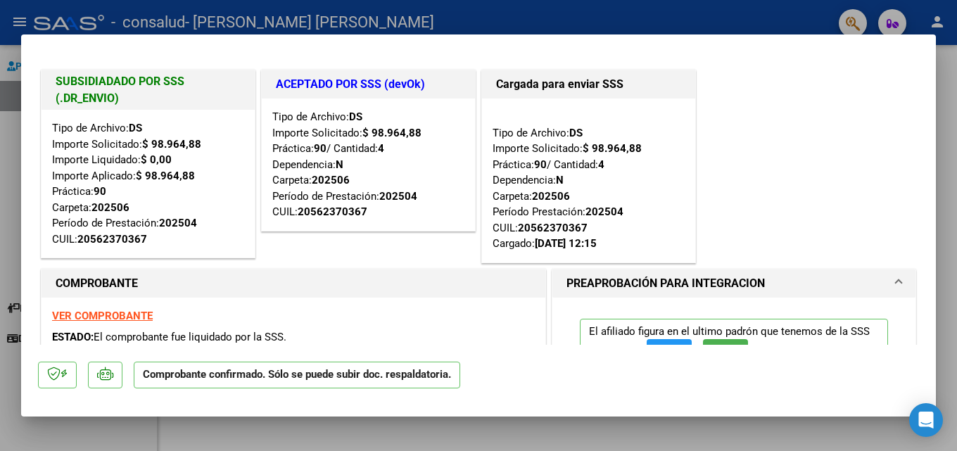
click at [4, 137] on div at bounding box center [478, 225] width 957 height 451
type input "$ 0,00"
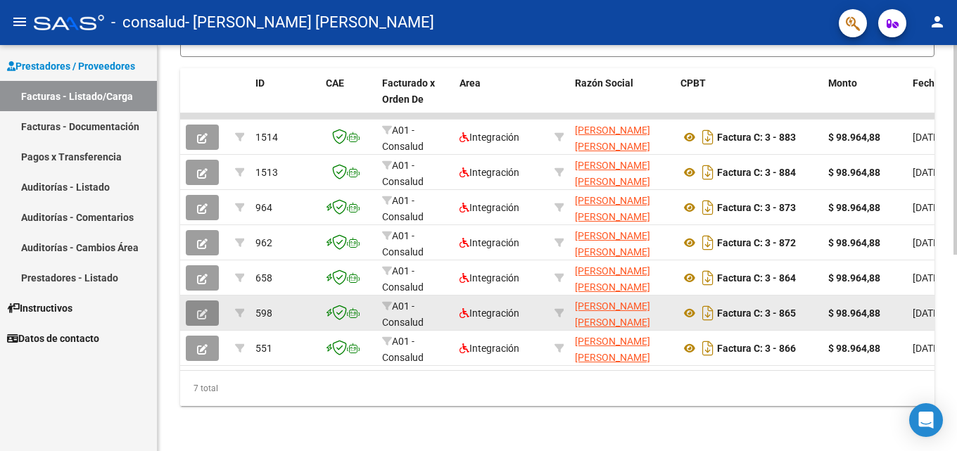
click at [205, 309] on icon "button" at bounding box center [202, 314] width 11 height 11
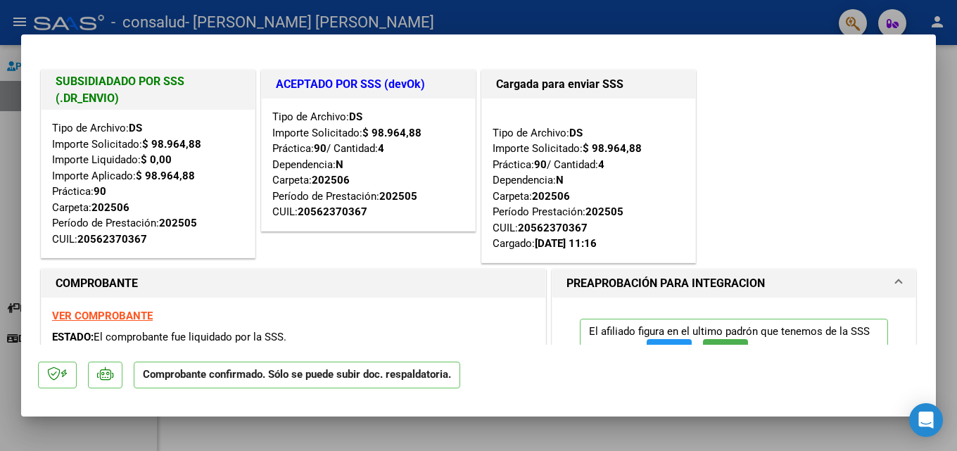
click at [0, 123] on div at bounding box center [478, 225] width 957 height 451
type input "$ 0,00"
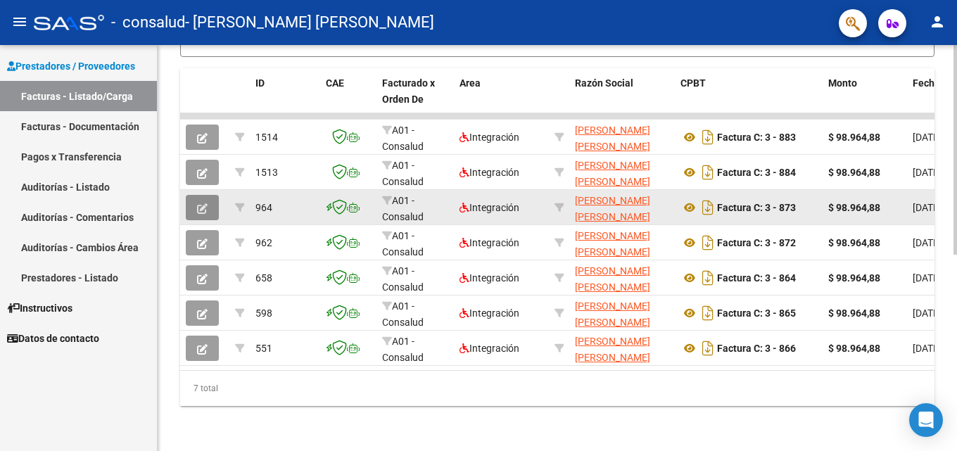
click at [197, 203] on icon "button" at bounding box center [202, 208] width 11 height 11
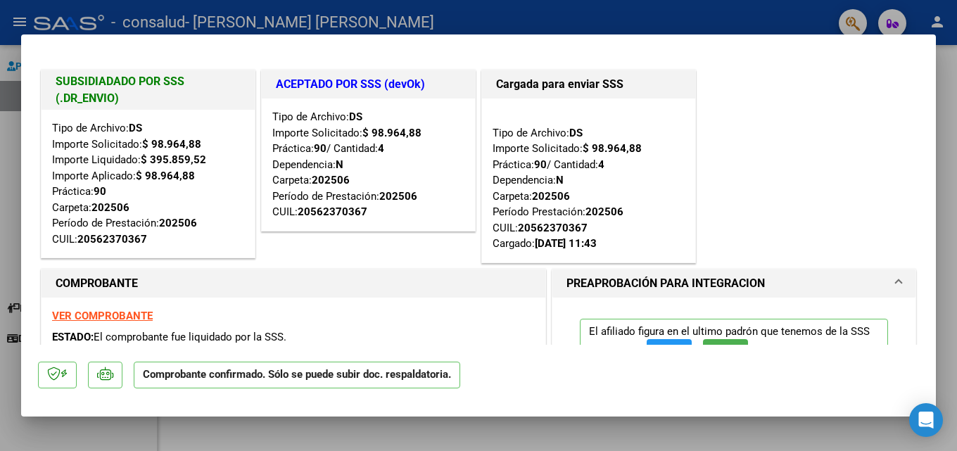
click at [13, 260] on div at bounding box center [478, 225] width 957 height 451
type input "$ 0,00"
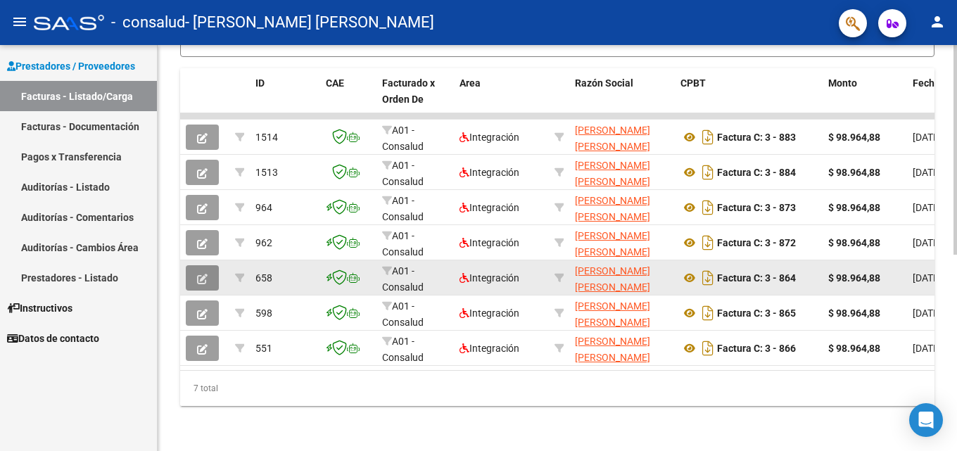
click at [212, 265] on button "button" at bounding box center [202, 277] width 33 height 25
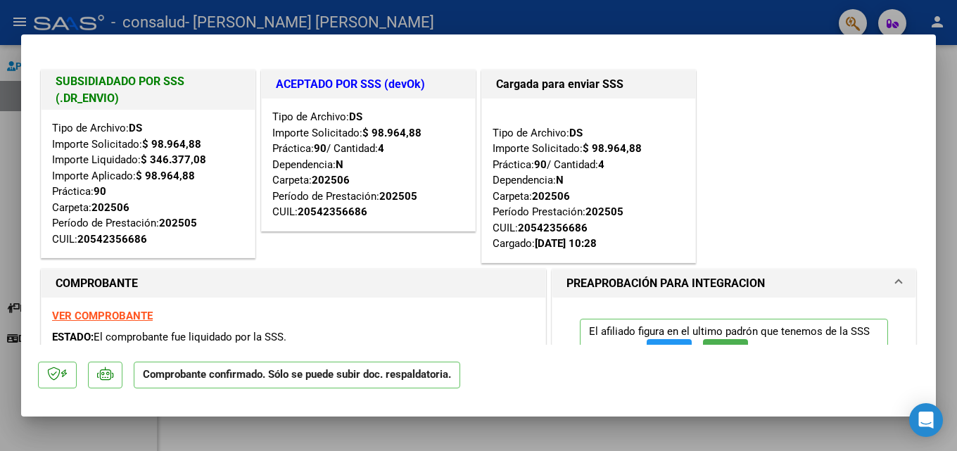
click at [8, 181] on div at bounding box center [478, 225] width 957 height 451
type input "$ 0,00"
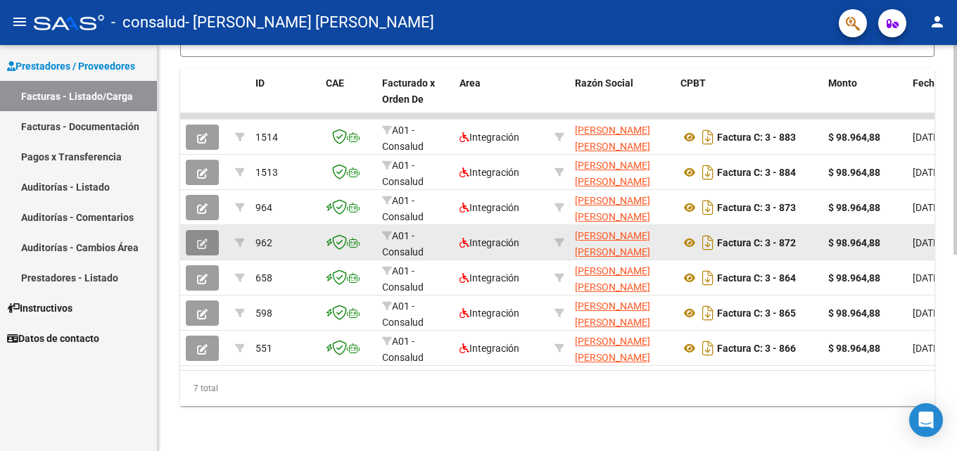
click at [205, 239] on icon "button" at bounding box center [202, 244] width 11 height 11
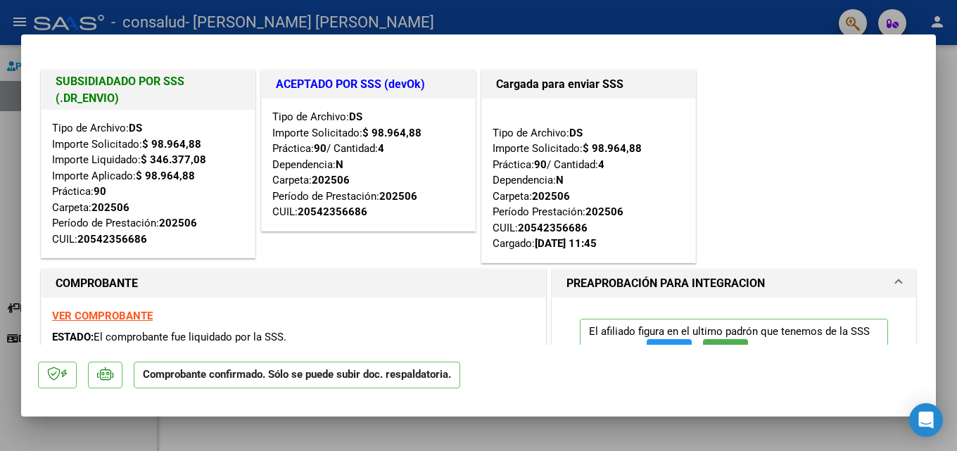
click at [11, 156] on div at bounding box center [478, 225] width 957 height 451
type input "$ 0,00"
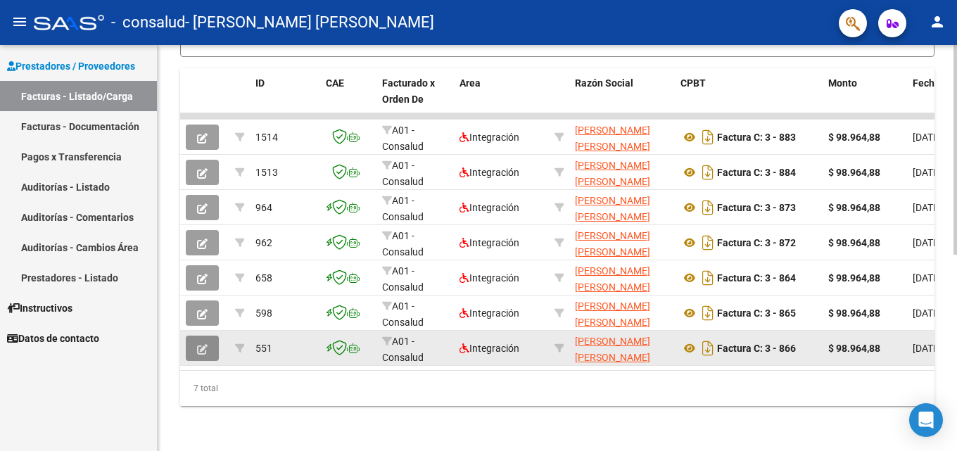
click at [206, 344] on icon "button" at bounding box center [202, 349] width 11 height 11
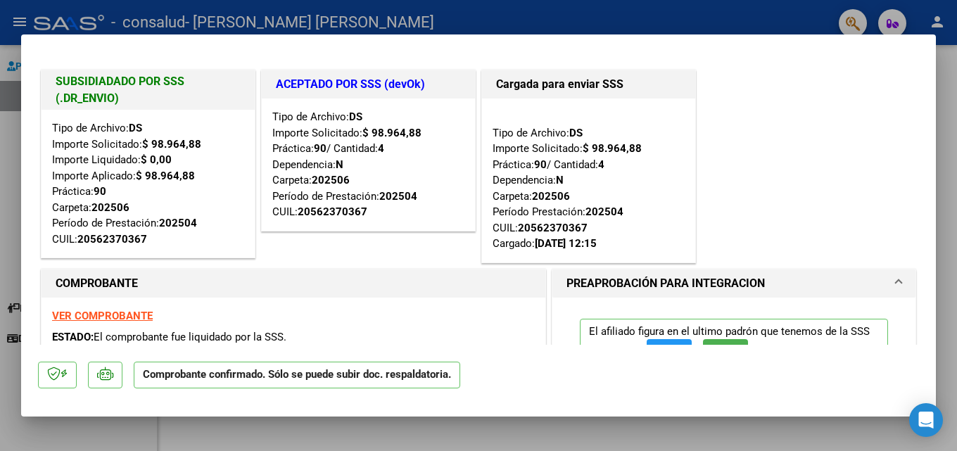
click at [32, 202] on mat-dialog-content "SUBSIDIADADO POR SSS (.DR_ENVIO) Tipo de Archivo: DS Importe Solicitado: $ 98.9…" at bounding box center [478, 197] width 915 height 293
click at [13, 158] on div at bounding box center [478, 225] width 957 height 451
type input "$ 0,00"
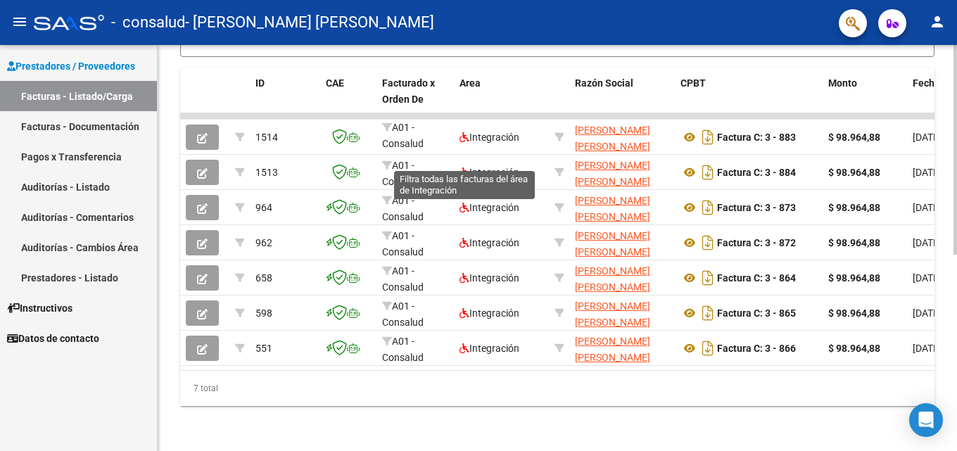
scroll to position [240, 0]
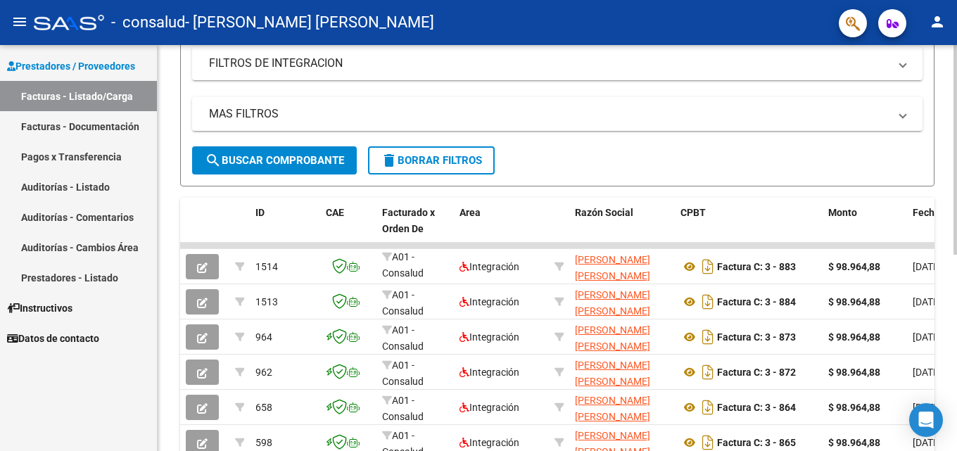
click at [555, 165] on form "Filtros Id Area Area Todos Confirmado Mostrar totalizadores FILTROS DEL COMPROB…" at bounding box center [557, 57] width 754 height 260
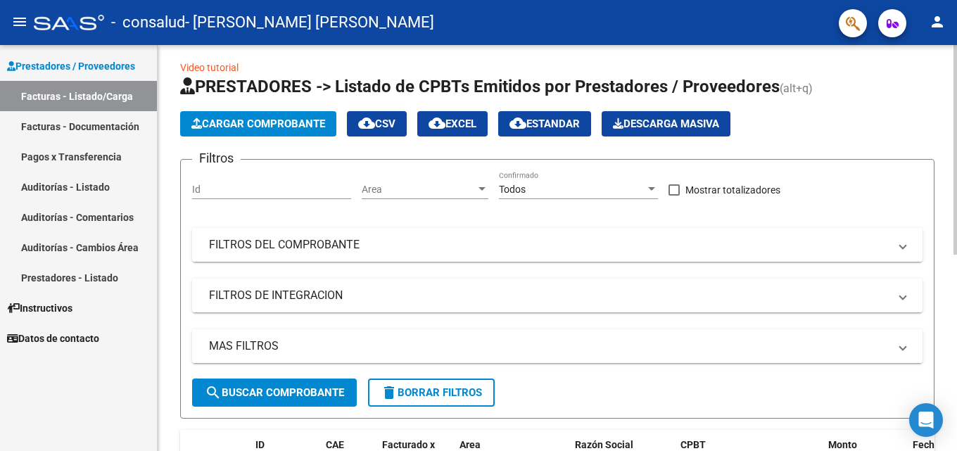
scroll to position [0, 0]
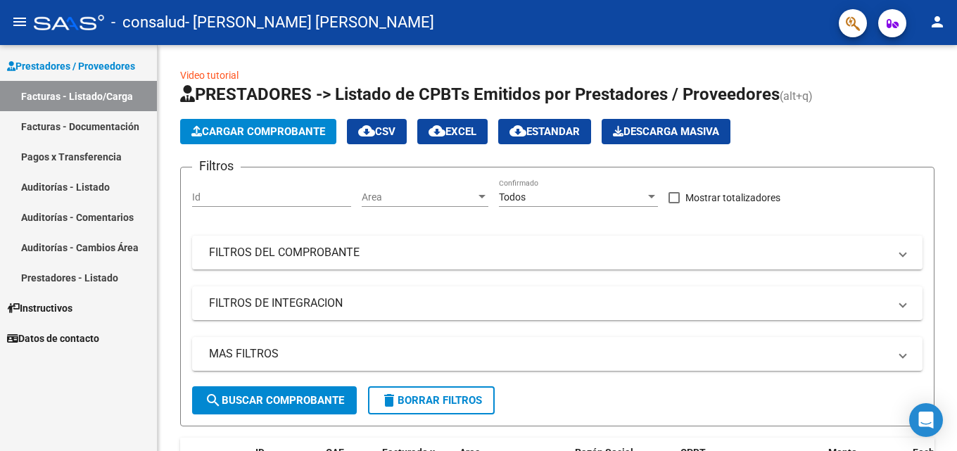
click at [96, 94] on link "Facturas - Listado/Carga" at bounding box center [78, 96] width 157 height 30
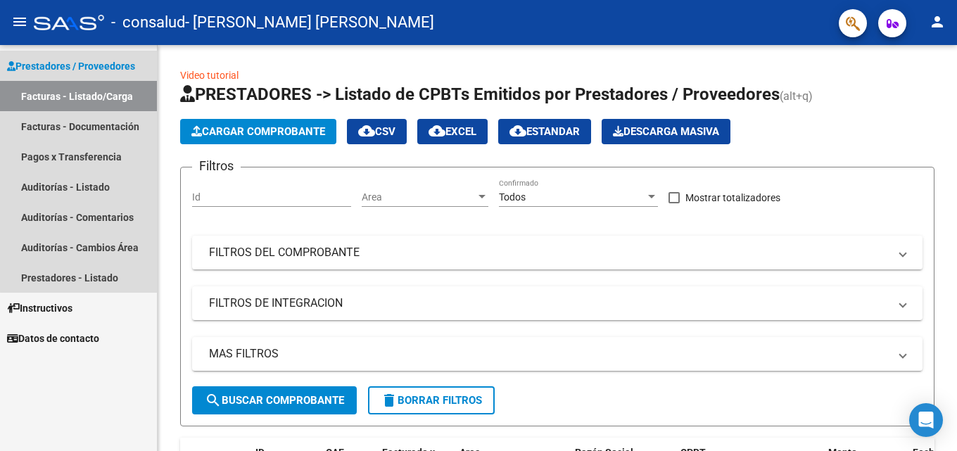
click at [95, 65] on span "Prestadores / Proveedores" at bounding box center [71, 65] width 128 height 15
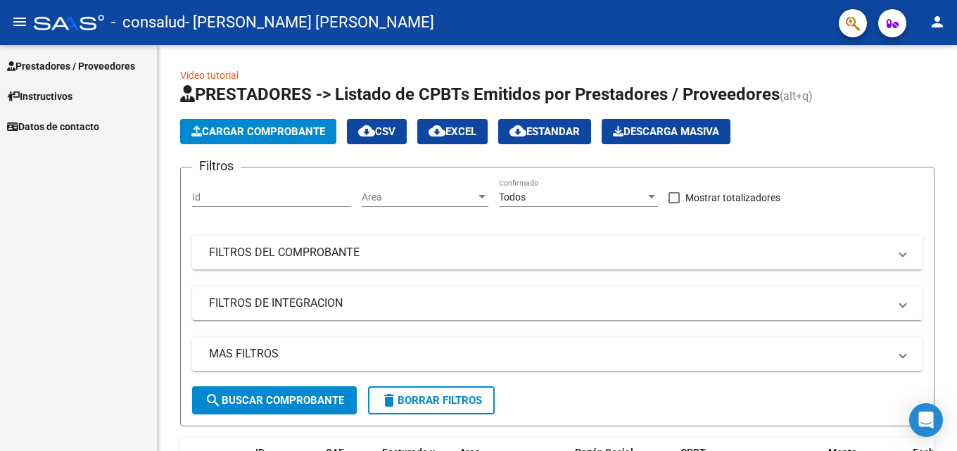
drag, startPoint x: 56, startPoint y: 234, endPoint x: 86, endPoint y: 216, distance: 35.0
click at [59, 234] on div "Prestadores / Proveedores Facturas - Listado/Carga Facturas - Documentación Pag…" at bounding box center [78, 248] width 157 height 406
click at [99, 132] on span "Datos de contacto" at bounding box center [53, 126] width 92 height 15
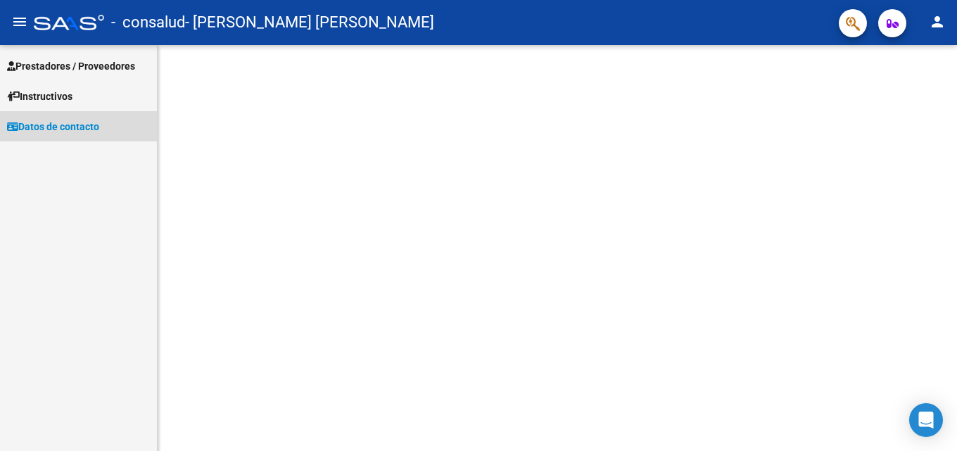
click at [99, 127] on span "Datos de contacto" at bounding box center [53, 126] width 92 height 15
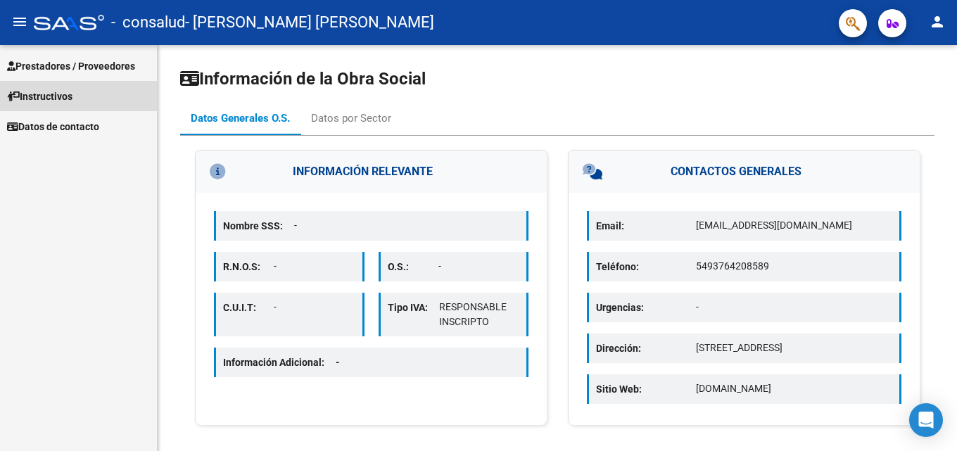
click at [109, 99] on link "Instructivos" at bounding box center [78, 96] width 157 height 30
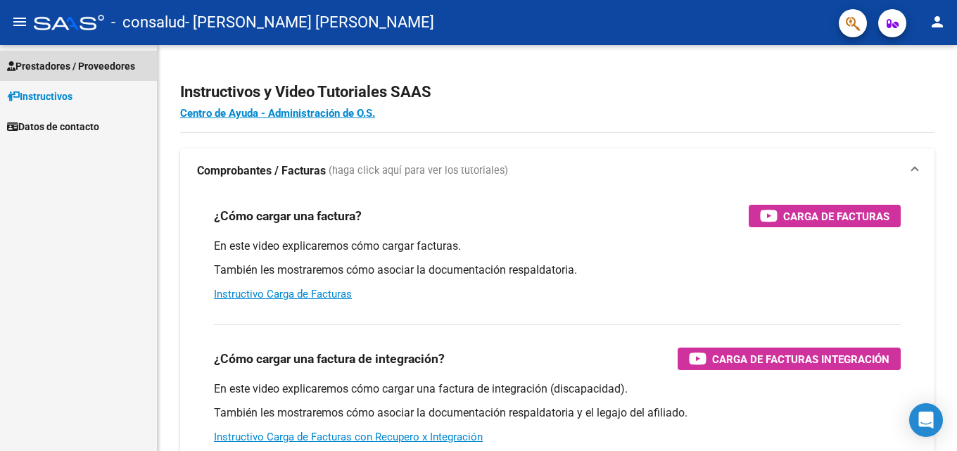
click at [117, 60] on span "Prestadores / Proveedores" at bounding box center [71, 65] width 128 height 15
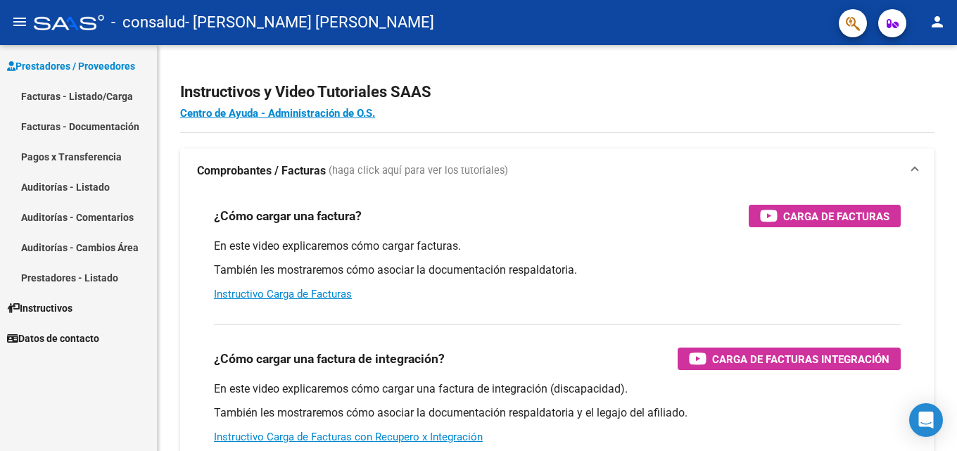
click at [563, 24] on div "- consalud - [PERSON_NAME] [PERSON_NAME]" at bounding box center [431, 22] width 794 height 31
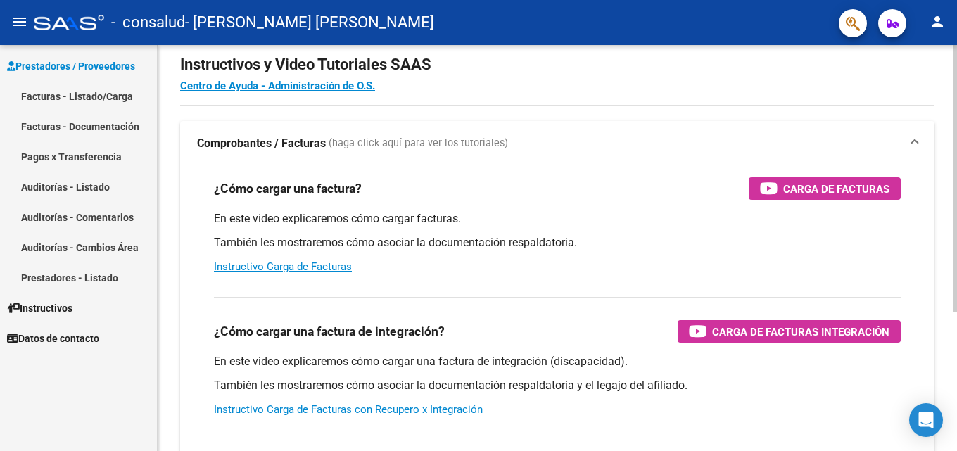
scroll to position [70, 0]
